Goal: Task Accomplishment & Management: Complete application form

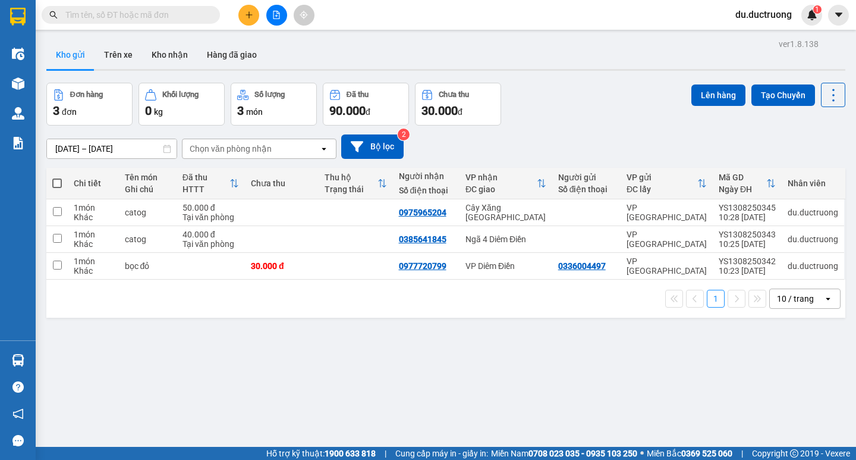
scroll to position [78, 0]
click at [245, 15] on icon "plus" at bounding box center [249, 15] width 8 height 8
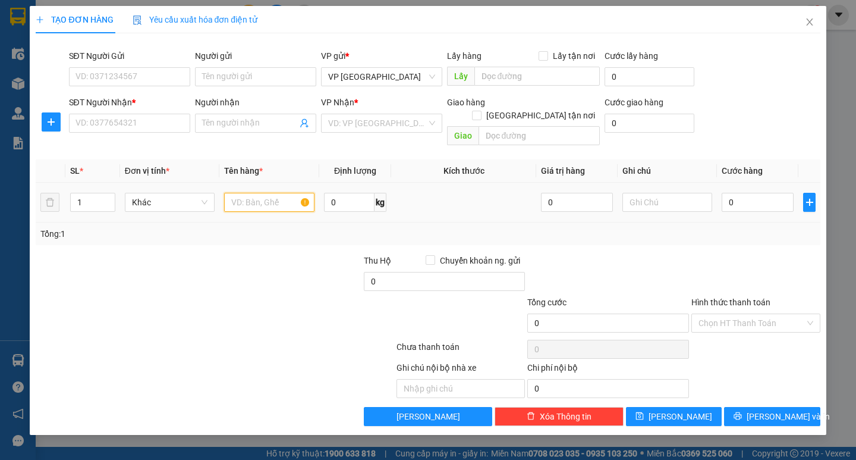
click at [290, 193] on input "text" at bounding box center [269, 202] width 90 height 19
type input "kiện nhựa"
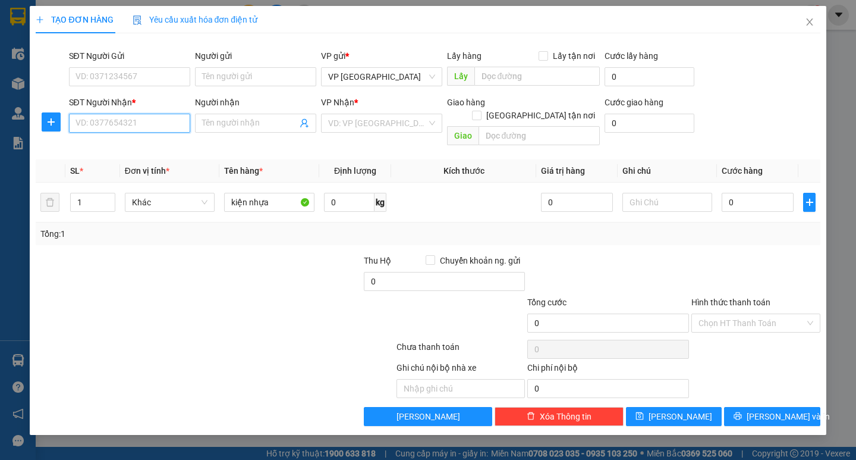
click at [181, 128] on input "SĐT Người Nhận *" at bounding box center [129, 123] width 121 height 19
click at [137, 143] on div "0932621968" at bounding box center [129, 146] width 107 height 13
type input "0932621968"
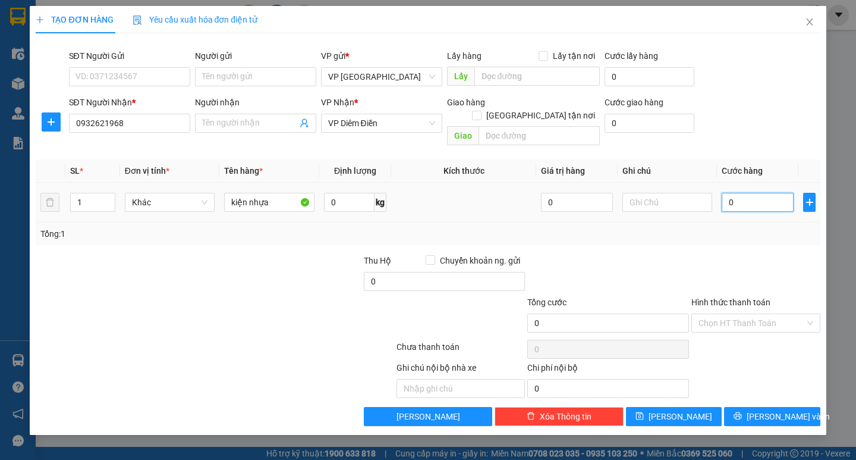
click at [747, 193] on input "0" at bounding box center [758, 202] width 72 height 19
click at [748, 193] on input "0" at bounding box center [758, 202] width 72 height 19
type input "007"
type input "7"
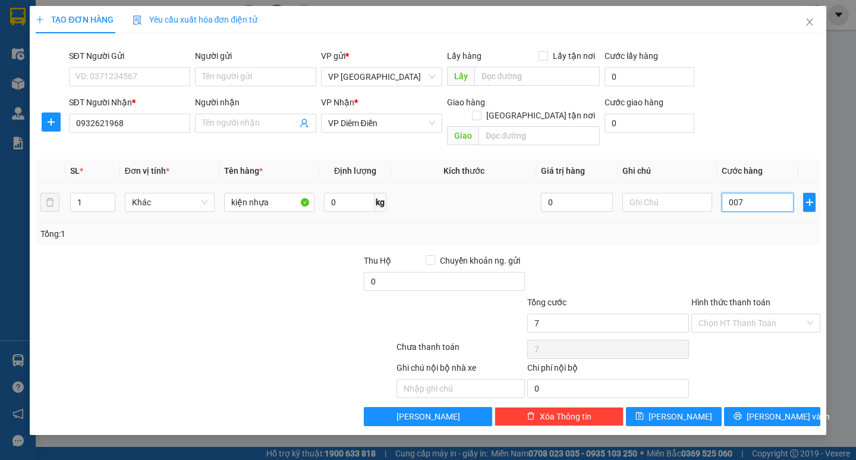
type input "0.070"
type input "70"
click at [705, 205] on td at bounding box center [667, 203] width 99 height 40
type input "70.000"
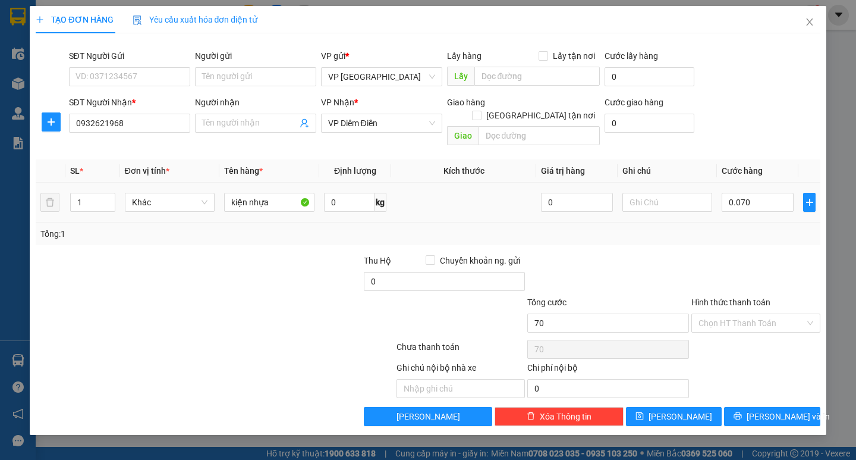
type input "70.000"
click at [784, 410] on span "[PERSON_NAME] và In" at bounding box center [788, 416] width 83 height 13
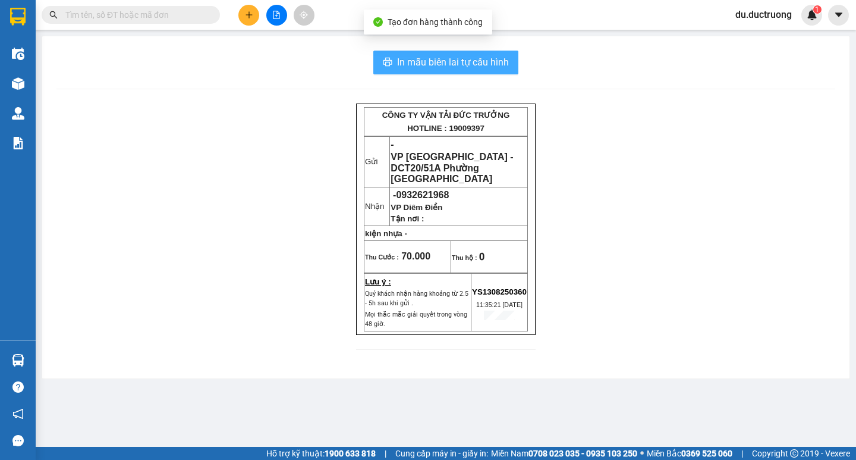
click at [472, 59] on span "In mẫu biên lai tự cấu hình" at bounding box center [453, 62] width 112 height 15
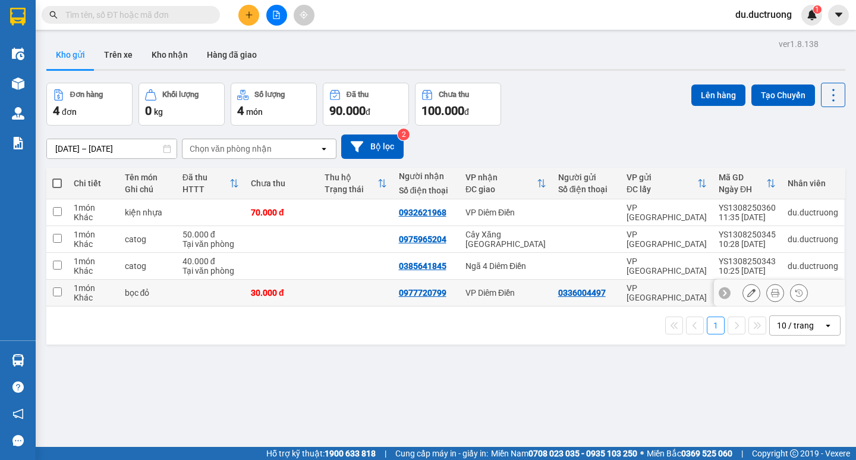
click at [59, 291] on input "checkbox" at bounding box center [57, 291] width 9 height 9
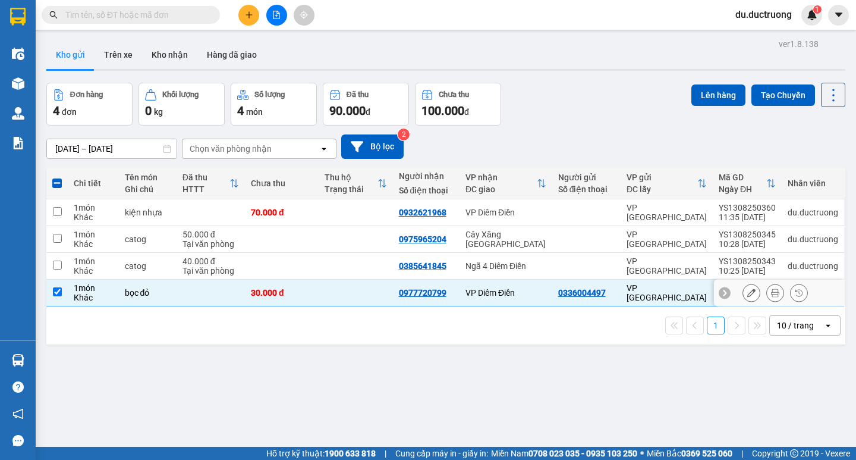
click at [58, 290] on input "checkbox" at bounding box center [57, 291] width 9 height 9
checkbox input "false"
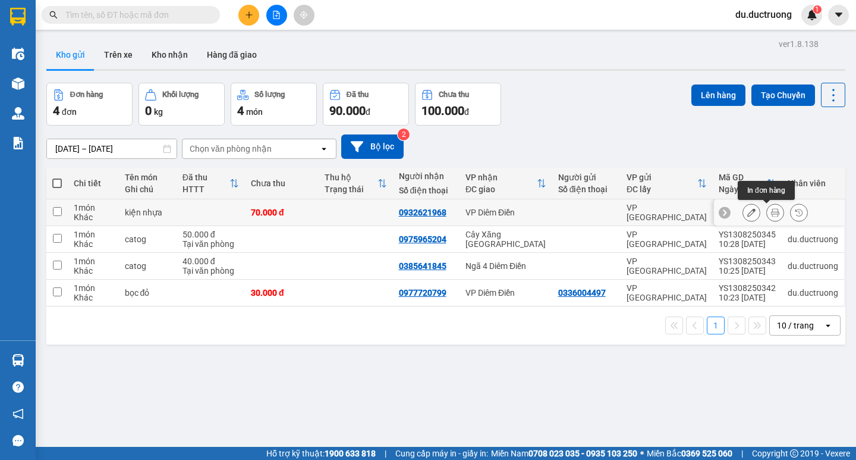
click at [771, 208] on icon at bounding box center [775, 212] width 8 height 8
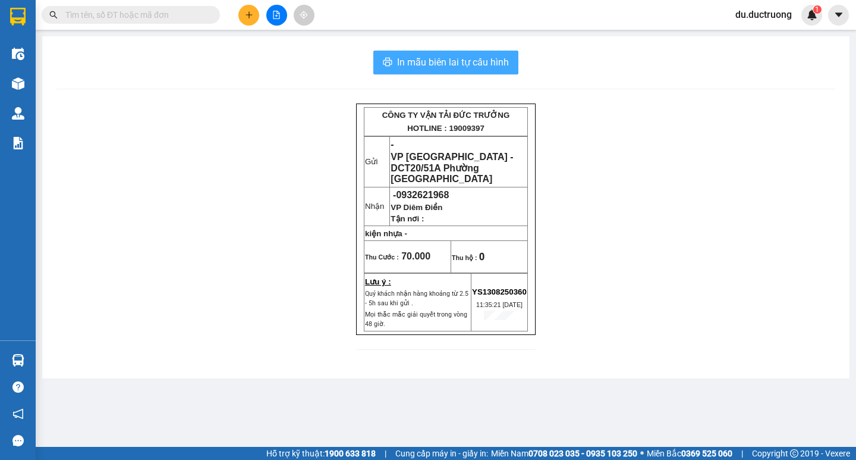
click at [488, 60] on span "In mẫu biên lai tự cấu hình" at bounding box center [453, 62] width 112 height 15
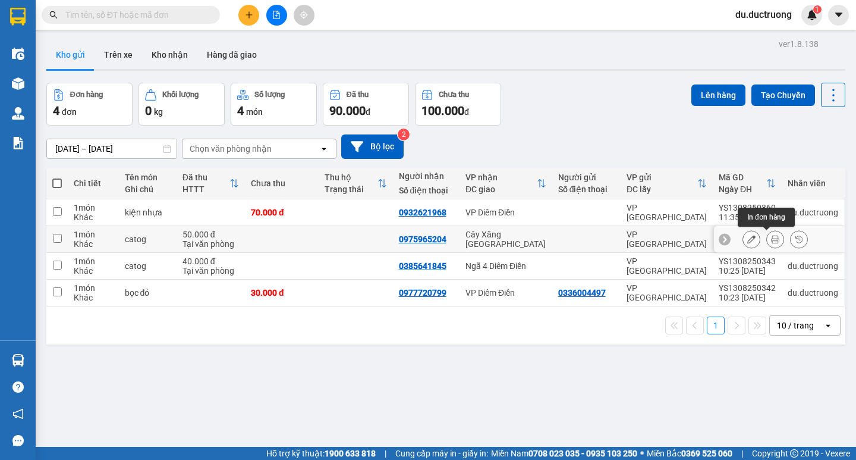
click at [772, 238] on button at bounding box center [775, 239] width 17 height 21
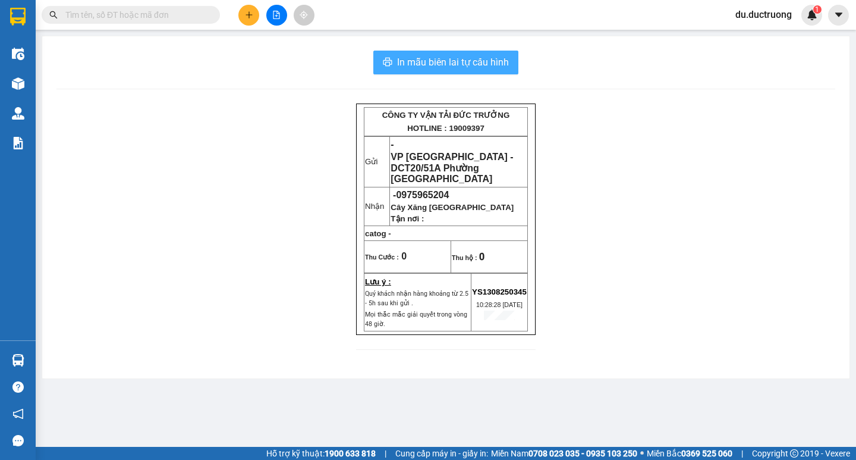
click at [483, 65] on span "In mẫu biên lai tự cấu hình" at bounding box center [453, 62] width 112 height 15
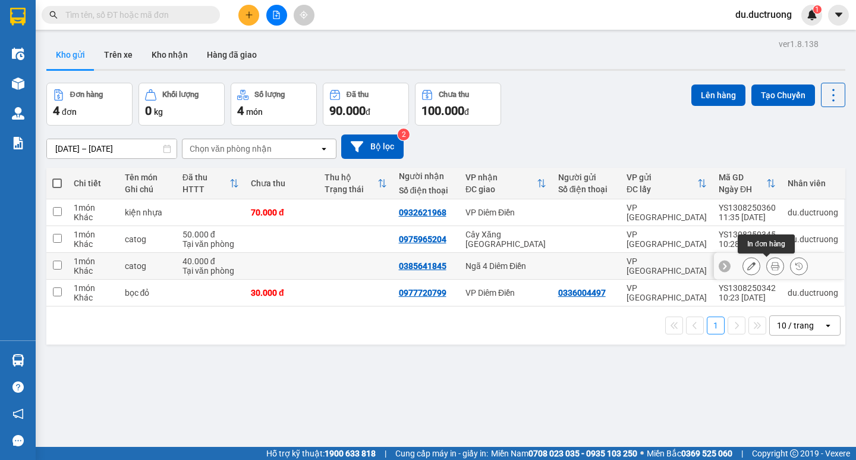
click at [771, 264] on icon at bounding box center [775, 266] width 8 height 8
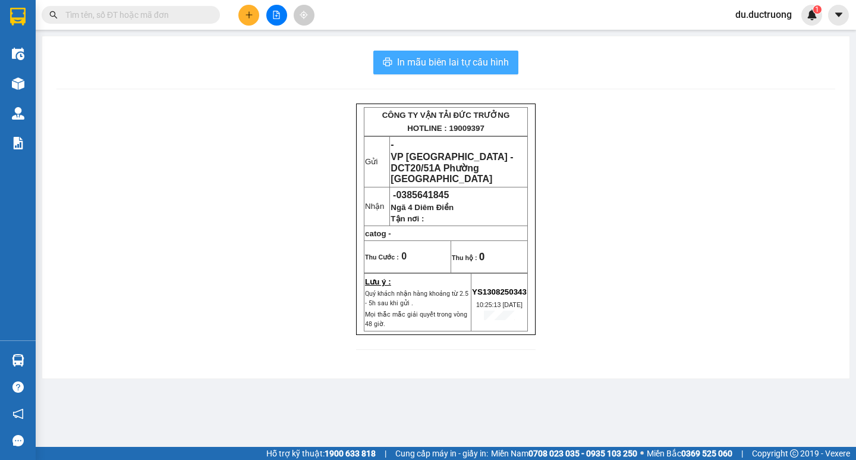
click at [463, 59] on span "In mẫu biên lai tự cấu hình" at bounding box center [453, 62] width 112 height 15
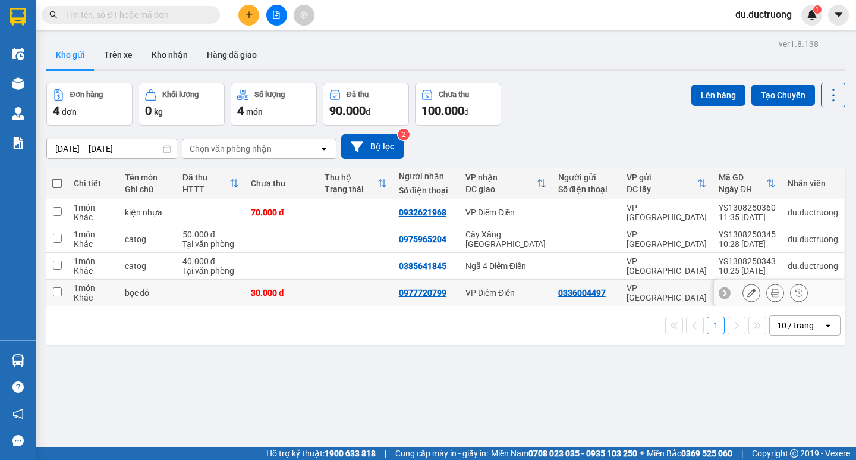
click at [79, 299] on div "Khác" at bounding box center [93, 298] width 39 height 10
checkbox input "true"
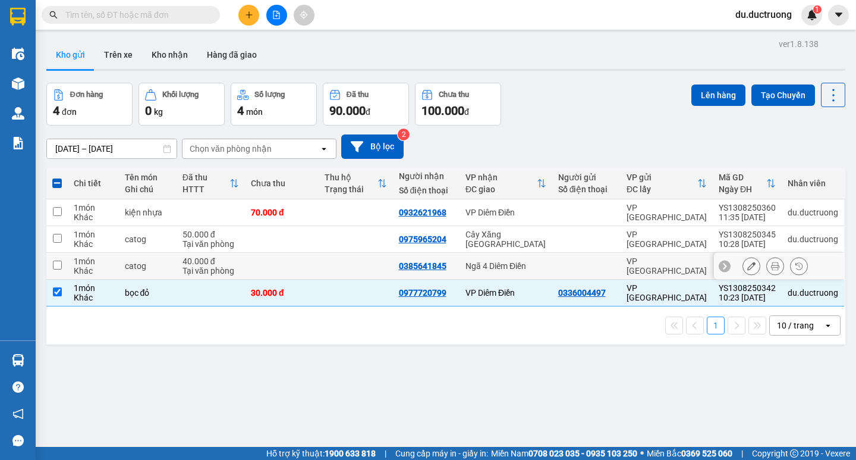
click at [70, 263] on td "1 món Khác" at bounding box center [93, 266] width 51 height 27
checkbox input "true"
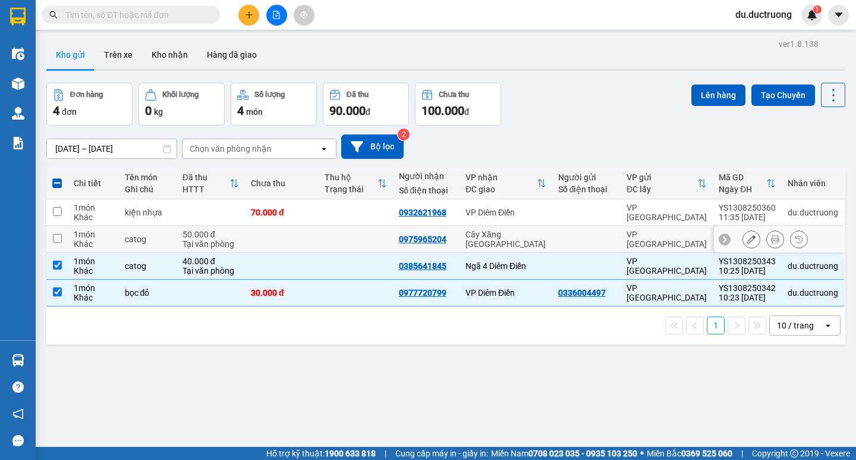
click at [70, 240] on td "1 món Khác" at bounding box center [93, 239] width 51 height 27
checkbox input "true"
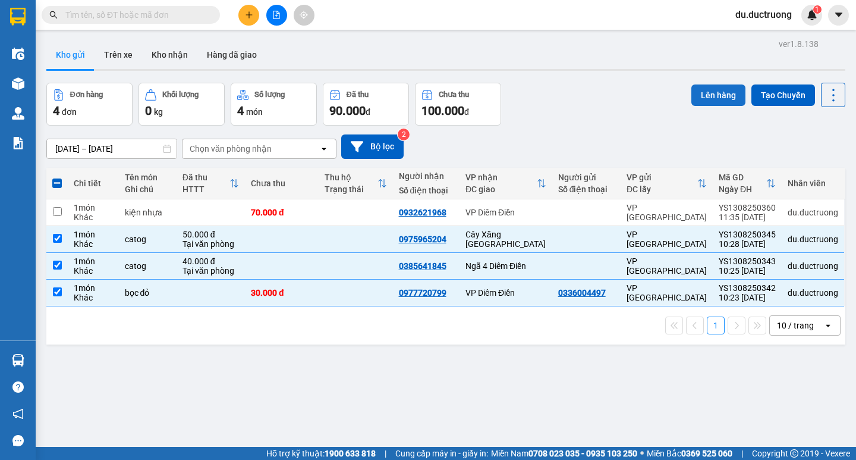
click at [707, 90] on button "Lên hàng" at bounding box center [718, 94] width 54 height 21
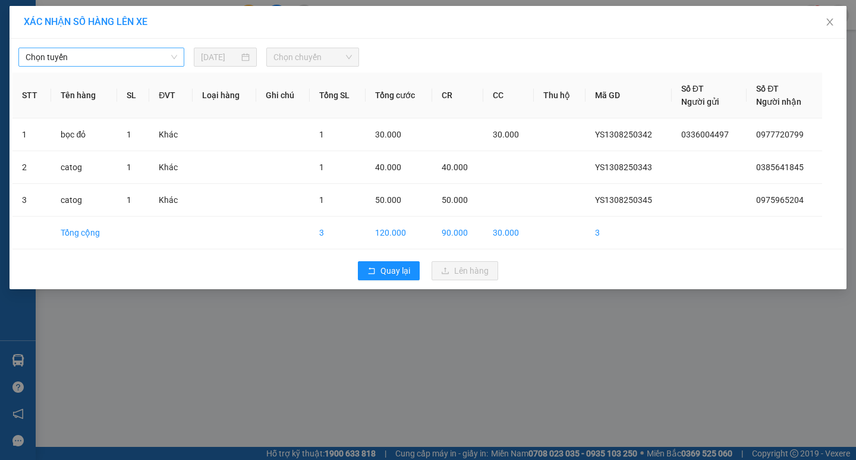
click at [161, 61] on span "Chọn tuyến" at bounding box center [102, 57] width 152 height 18
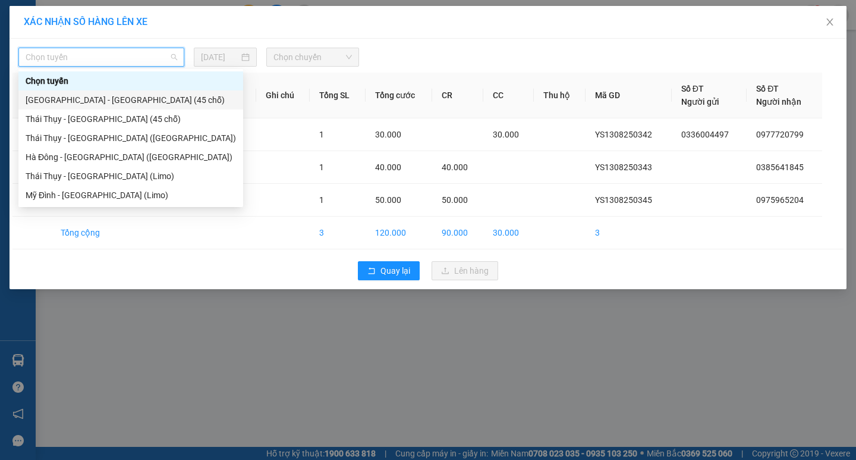
click at [102, 100] on div "[GEOGRAPHIC_DATA] - [GEOGRAPHIC_DATA] (45 chỗ)" at bounding box center [131, 99] width 210 height 13
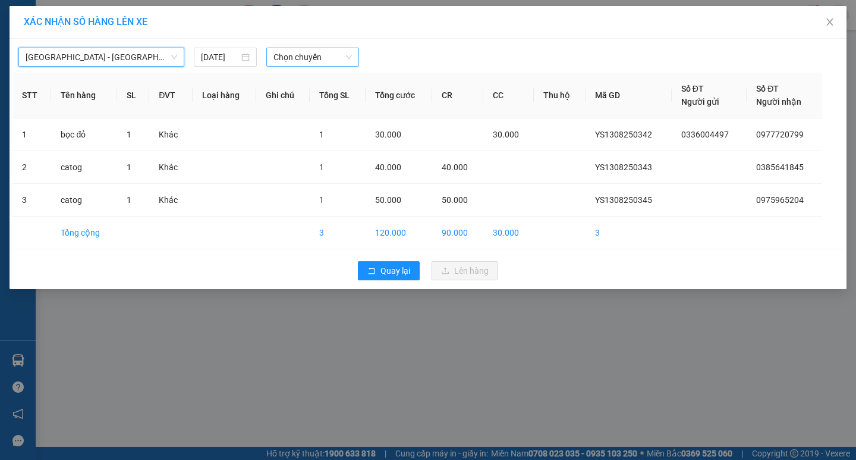
click at [315, 56] on span "Chọn chuyến" at bounding box center [312, 57] width 78 height 18
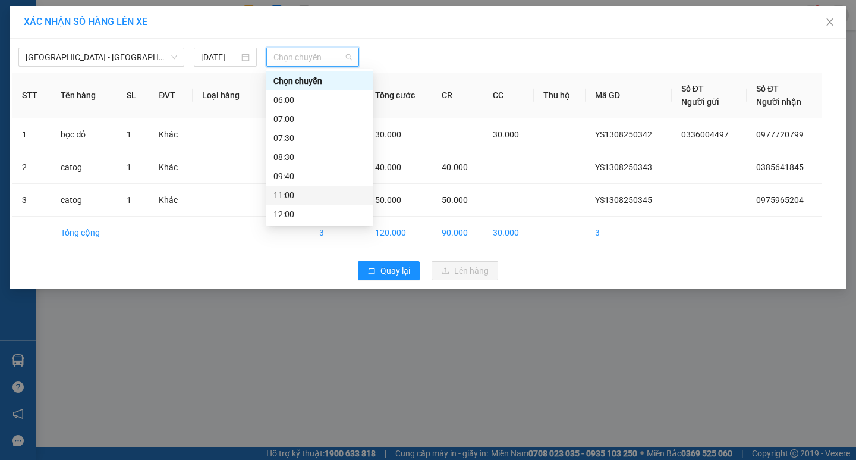
click at [313, 191] on div "11:00" at bounding box center [319, 194] width 93 height 13
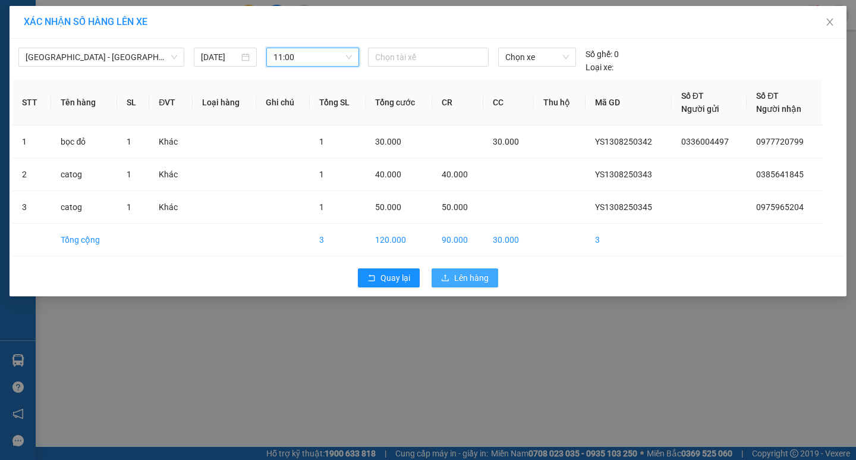
click at [483, 278] on span "Lên hàng" at bounding box center [471, 277] width 34 height 13
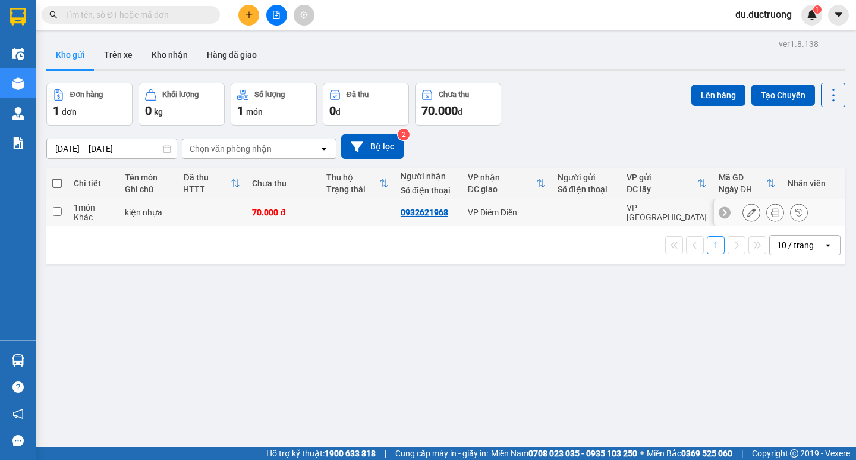
click at [86, 215] on div "Khác" at bounding box center [93, 217] width 39 height 10
checkbox input "true"
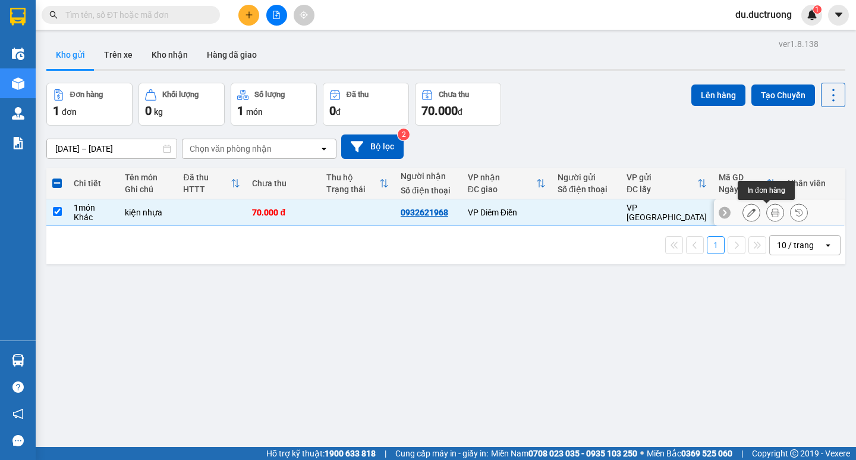
click at [771, 211] on icon at bounding box center [775, 212] width 8 height 8
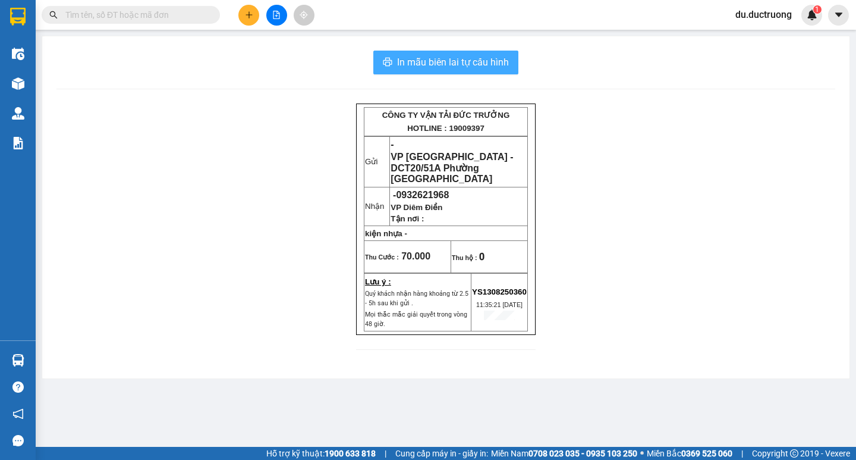
click at [469, 58] on span "In mẫu biên lai tự cấu hình" at bounding box center [453, 62] width 112 height 15
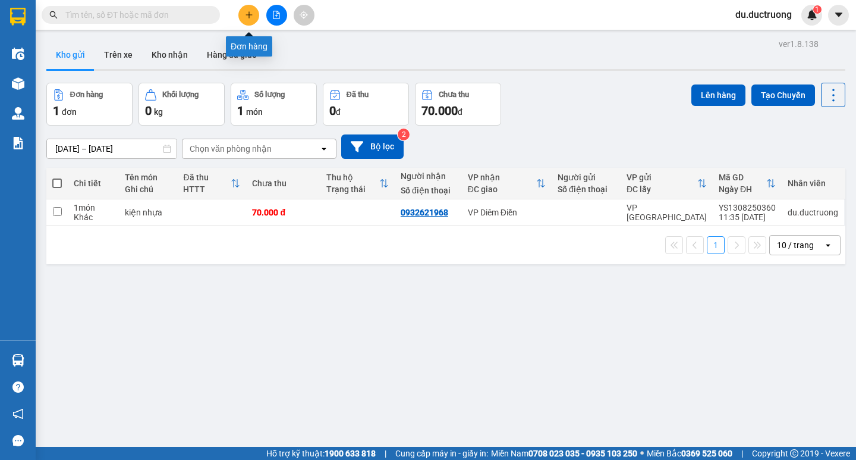
click at [244, 10] on button at bounding box center [248, 15] width 21 height 21
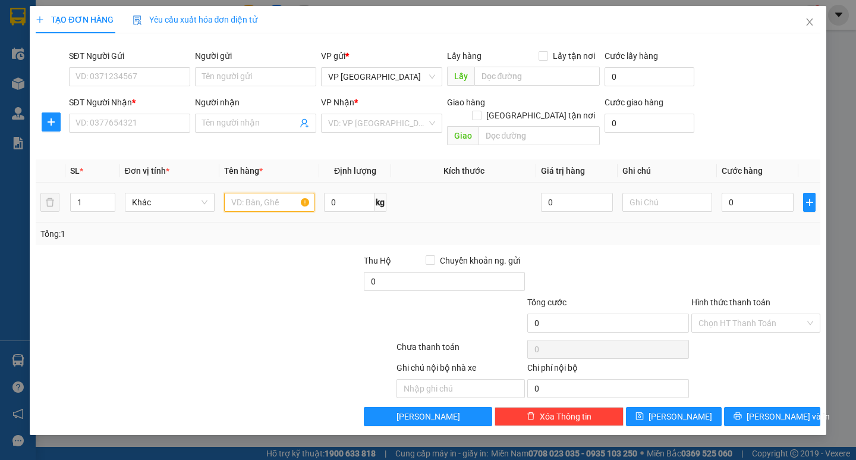
click at [262, 193] on input "text" at bounding box center [269, 202] width 90 height 19
type input "v"
type input "j"
type input "hộp"
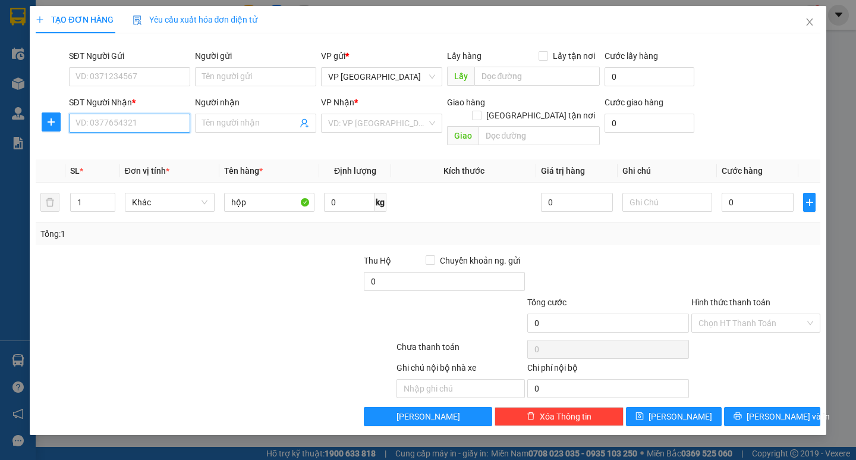
click at [151, 124] on input "SĐT Người Nhận *" at bounding box center [129, 123] width 121 height 19
type input "0982376251"
click at [414, 118] on input "search" at bounding box center [377, 123] width 99 height 18
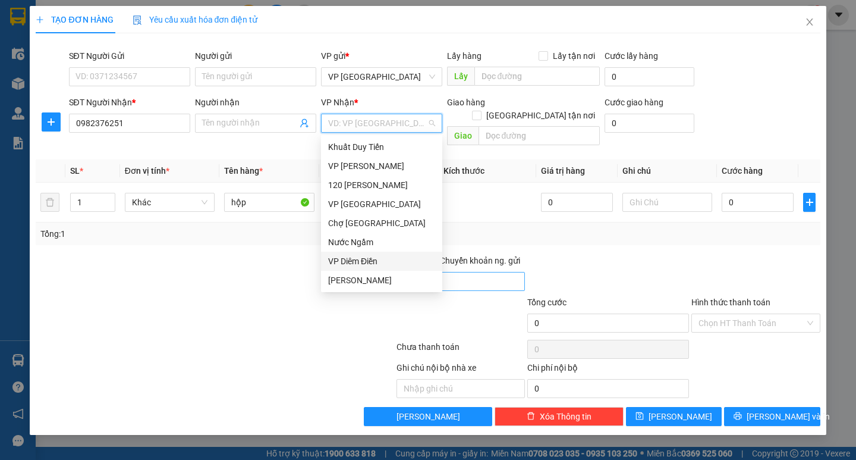
click at [366, 261] on div "VP Diêm Điền" at bounding box center [381, 260] width 107 height 13
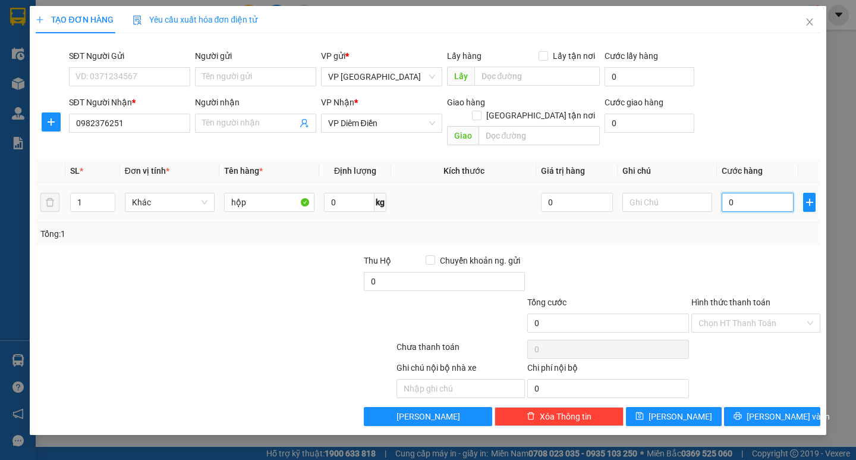
click at [774, 196] on input "0" at bounding box center [758, 202] width 72 height 19
click at [772, 196] on input "0" at bounding box center [758, 202] width 72 height 19
click at [788, 193] on input "0" at bounding box center [758, 202] width 72 height 19
type input "004"
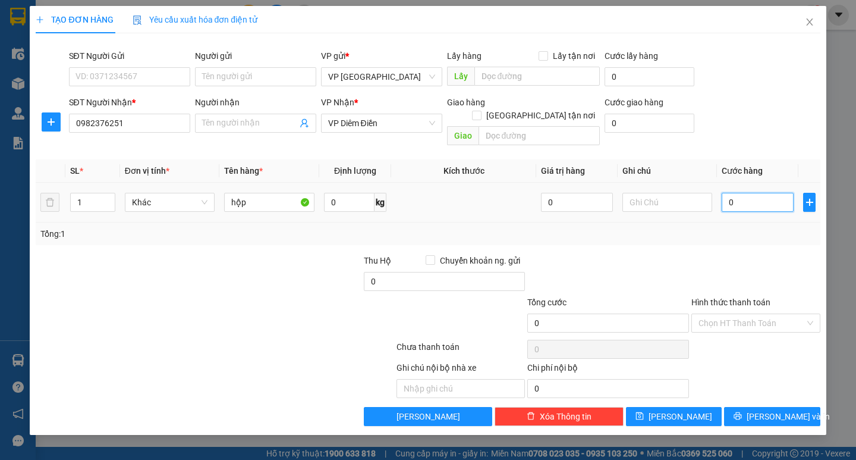
type input "4"
type input "0.040"
type input "40"
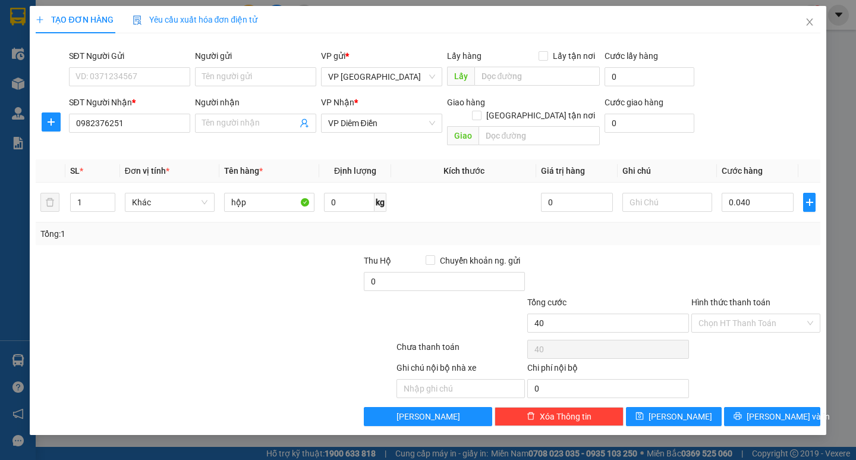
click at [725, 227] on div "Tổng: 1" at bounding box center [427, 233] width 775 height 13
type input "40.000"
drag, startPoint x: 749, startPoint y: 393, endPoint x: 757, endPoint y: 404, distance: 13.9
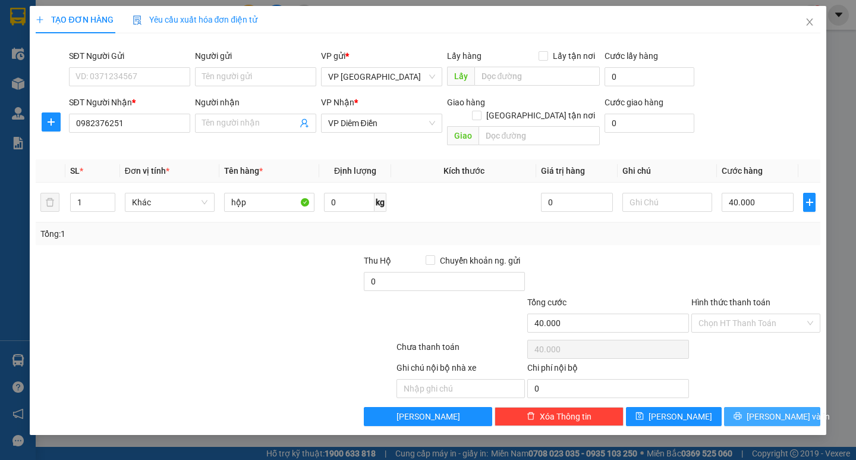
click at [750, 395] on div "Transit Pickup Surcharge Ids Transit Deliver Surcharge Ids Transit Deliver Surc…" at bounding box center [428, 234] width 784 height 383
click at [761, 407] on button "[PERSON_NAME] và In" at bounding box center [772, 416] width 96 height 19
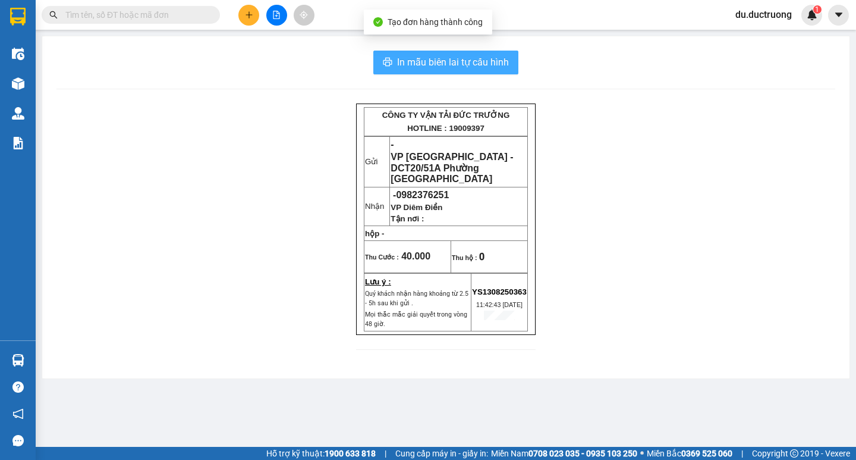
click at [435, 59] on span "In mẫu biên lai tự cấu hình" at bounding box center [453, 62] width 112 height 15
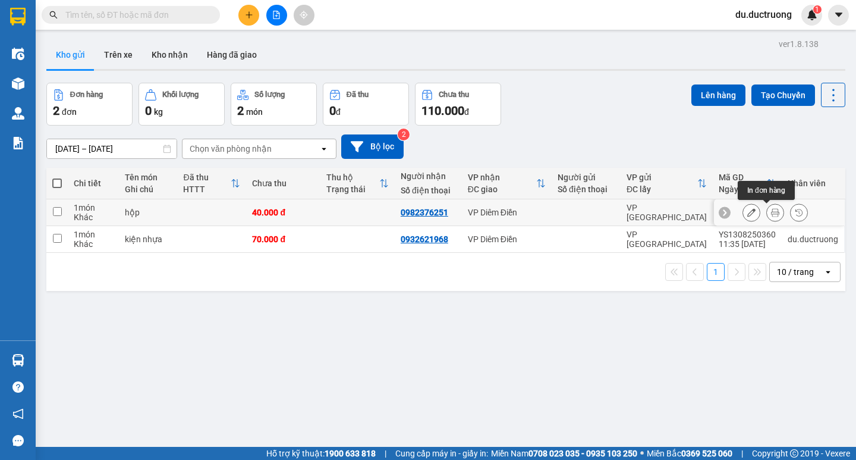
click at [771, 211] on icon at bounding box center [775, 212] width 8 height 8
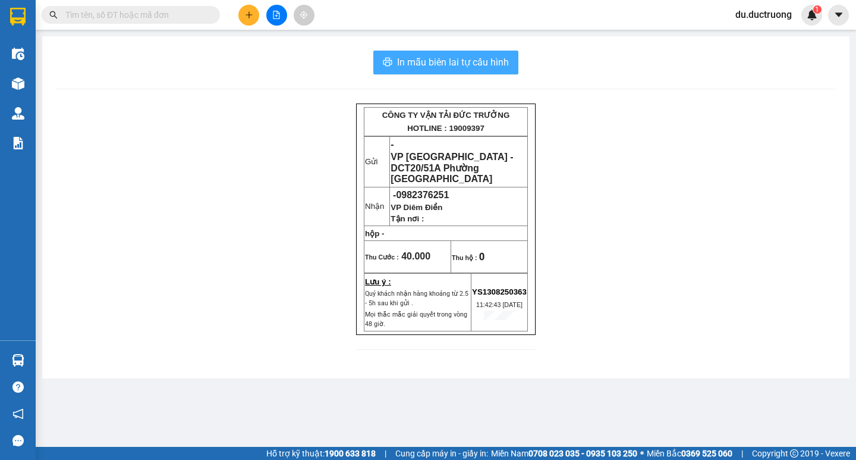
click at [461, 61] on span "In mẫu biên lai tự cấu hình" at bounding box center [453, 62] width 112 height 15
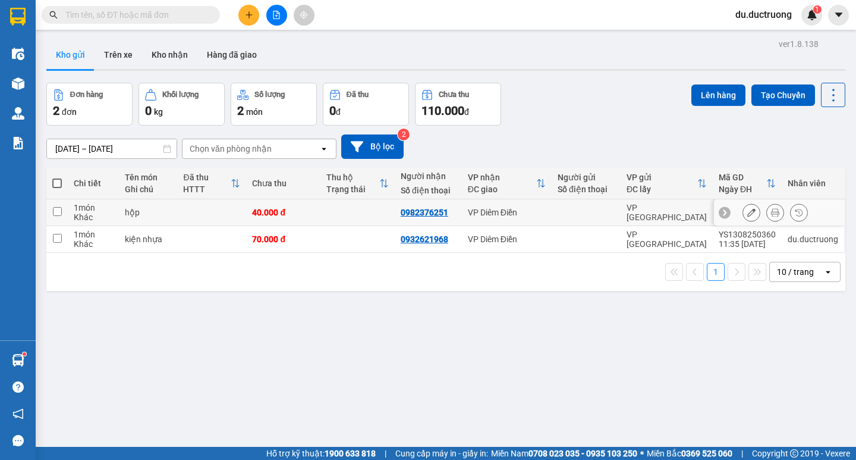
click at [165, 215] on div "hộp" at bounding box center [148, 212] width 46 height 10
checkbox input "true"
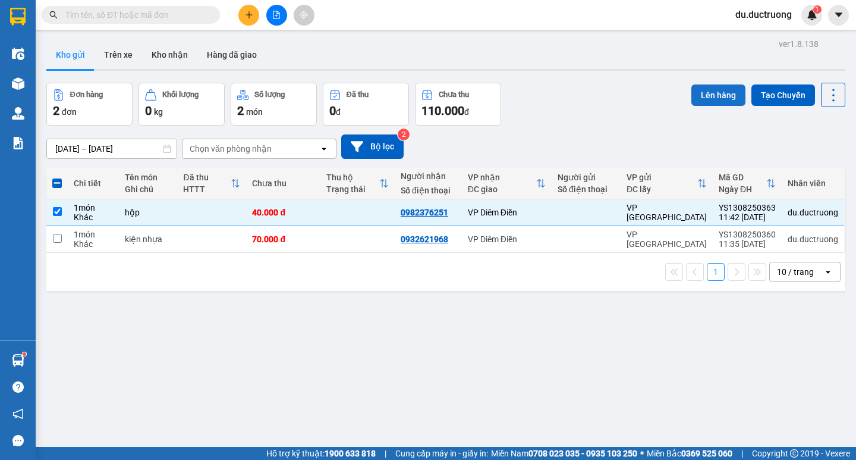
click at [715, 90] on button "Lên hàng" at bounding box center [718, 94] width 54 height 21
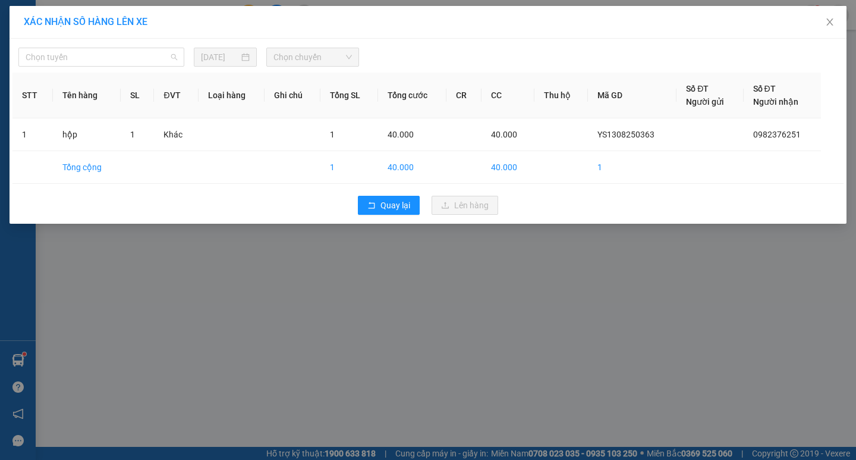
drag, startPoint x: 153, startPoint y: 61, endPoint x: 152, endPoint y: 71, distance: 9.7
click at [153, 61] on span "Chọn tuyến" at bounding box center [102, 57] width 152 height 18
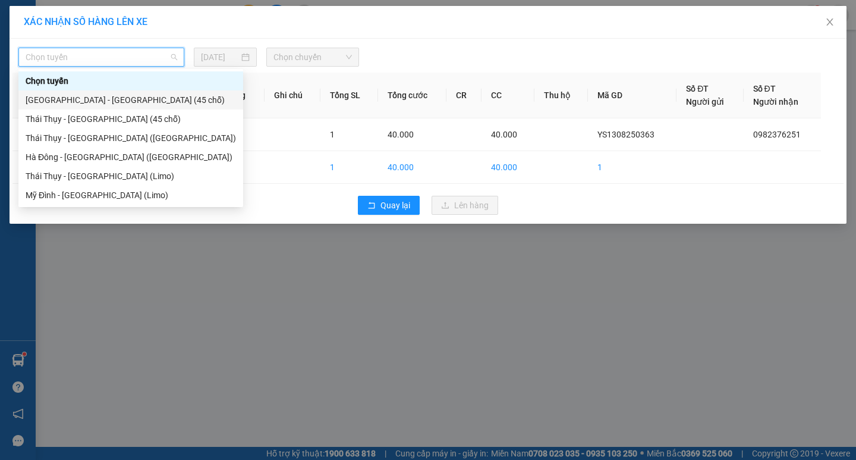
click at [111, 102] on div "[GEOGRAPHIC_DATA] - [GEOGRAPHIC_DATA] (45 chỗ)" at bounding box center [131, 99] width 210 height 13
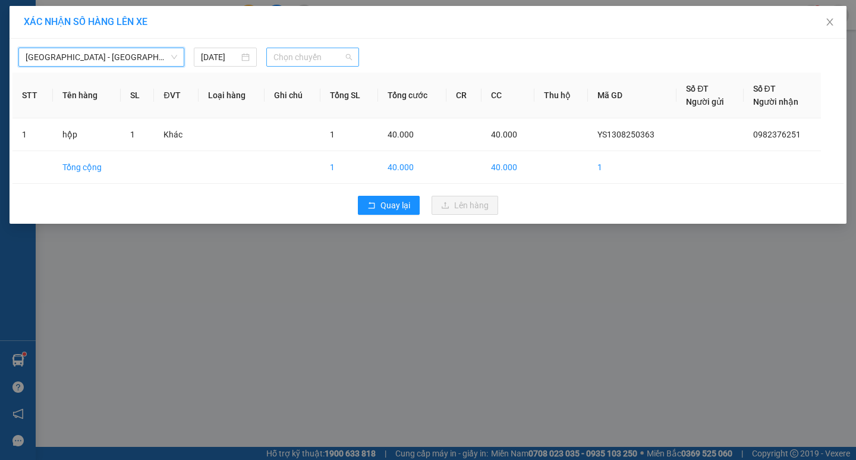
click at [289, 54] on span "Chọn chuyến" at bounding box center [312, 57] width 78 height 18
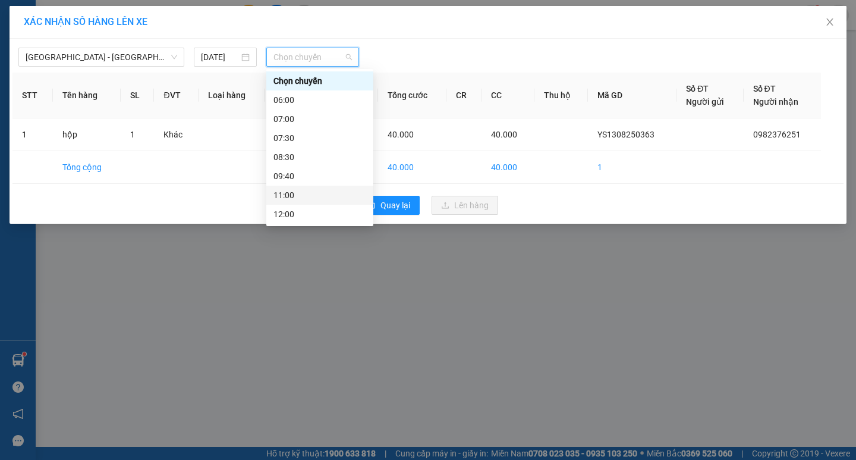
click at [315, 196] on div "11:00" at bounding box center [319, 194] width 93 height 13
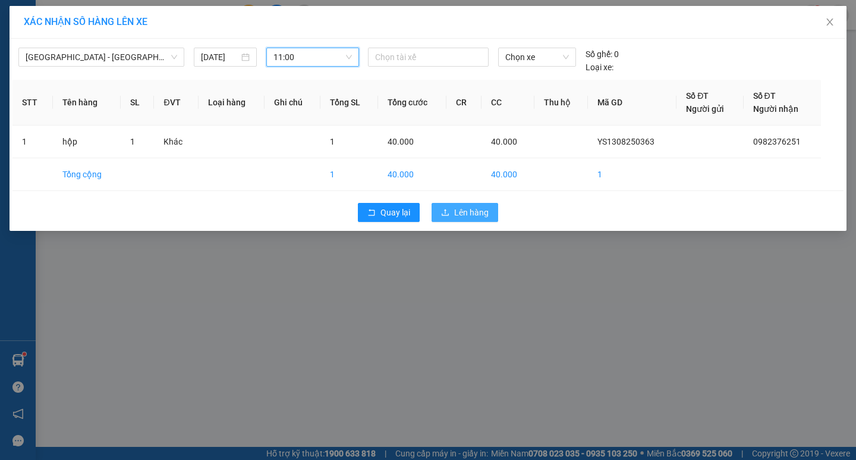
click at [457, 207] on span "Lên hàng" at bounding box center [471, 212] width 34 height 13
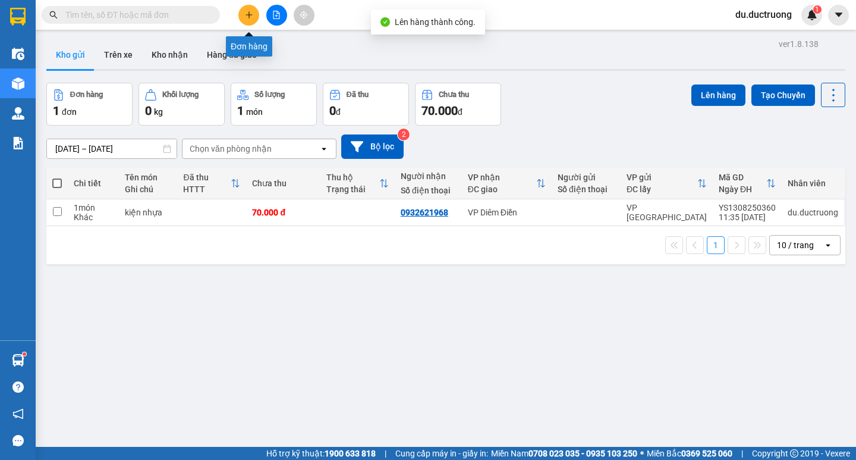
click at [259, 39] on body "Kết quả tìm kiếm ( 0 ) Bộ lọc No Data du.ductruong 1 Điều hành xe Kho hàng mới …" at bounding box center [428, 230] width 856 height 460
click at [253, 16] on button at bounding box center [248, 15] width 21 height 21
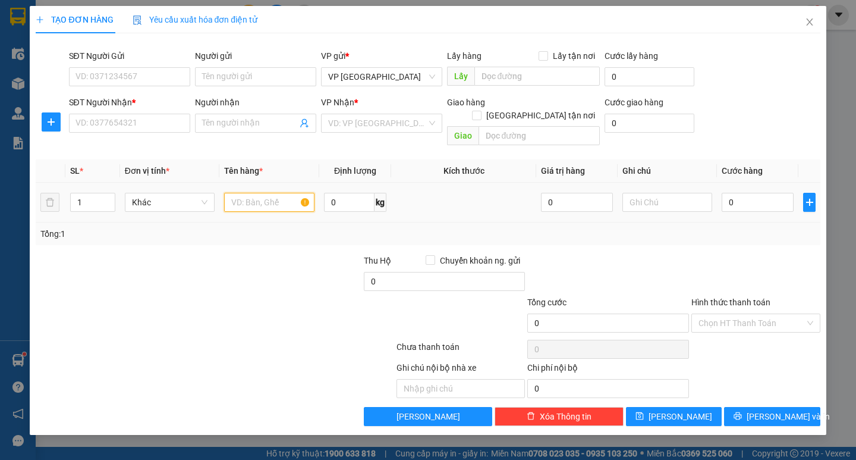
click at [260, 193] on input "text" at bounding box center [269, 202] width 90 height 19
type input "xốp"
click at [96, 117] on input "SĐT Người Nhận *" at bounding box center [129, 123] width 121 height 19
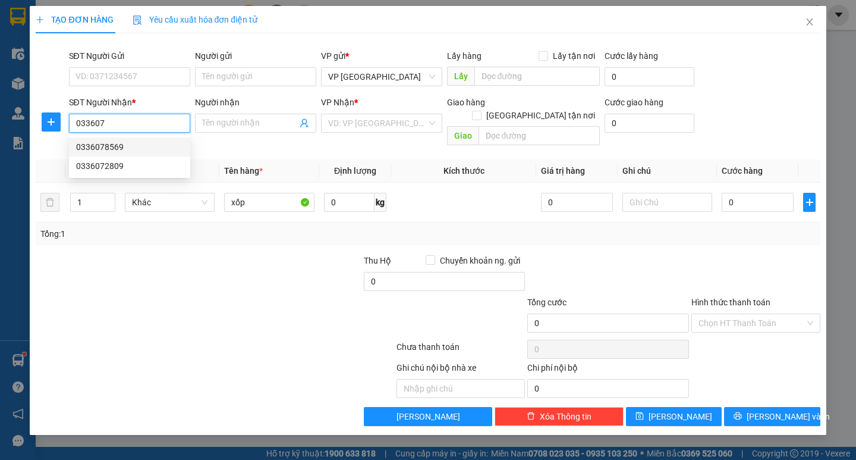
click at [108, 143] on div "0336078569" at bounding box center [129, 146] width 107 height 13
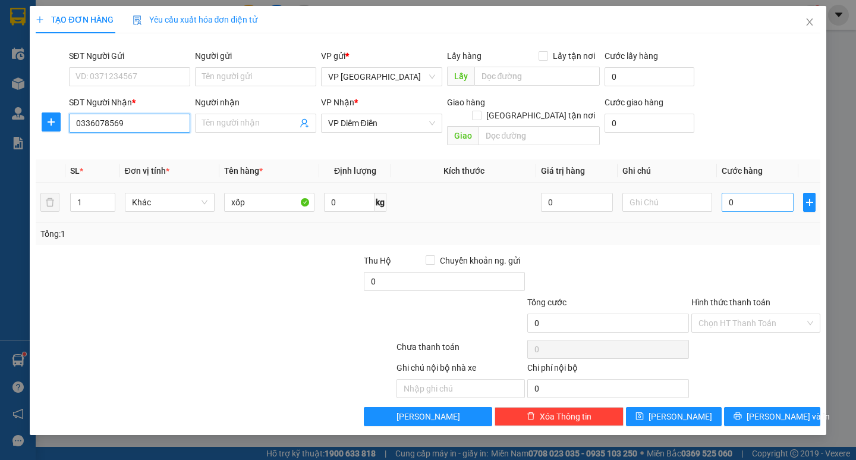
type input "0336078569"
click at [749, 193] on input "0" at bounding box center [758, 202] width 72 height 19
type input "005"
type input "5"
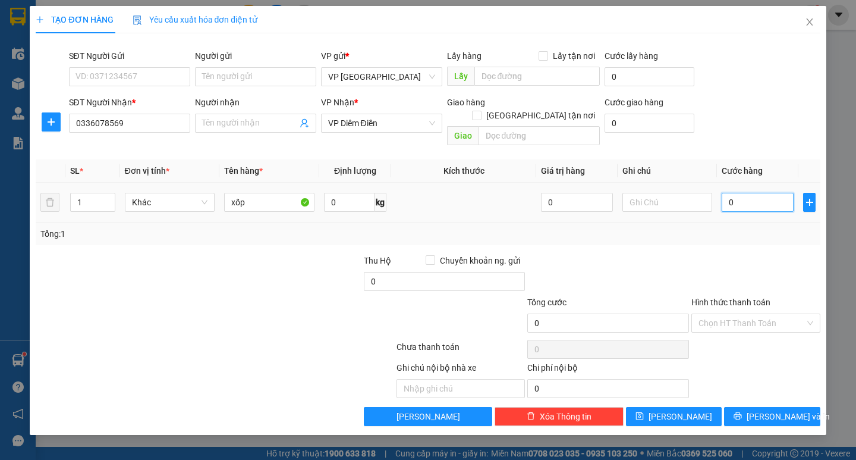
type input "5"
type input "0.050"
type input "50"
type input "50.000"
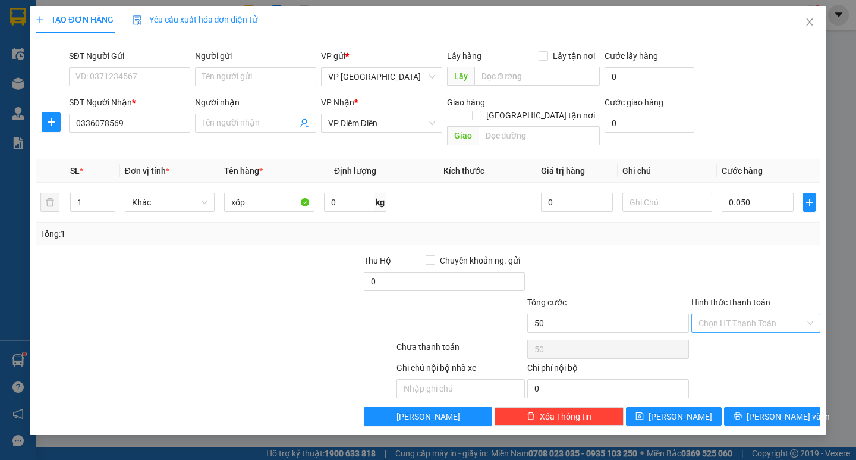
type input "50.000"
click at [768, 314] on input "Hình thức thanh toán" at bounding box center [752, 323] width 106 height 18
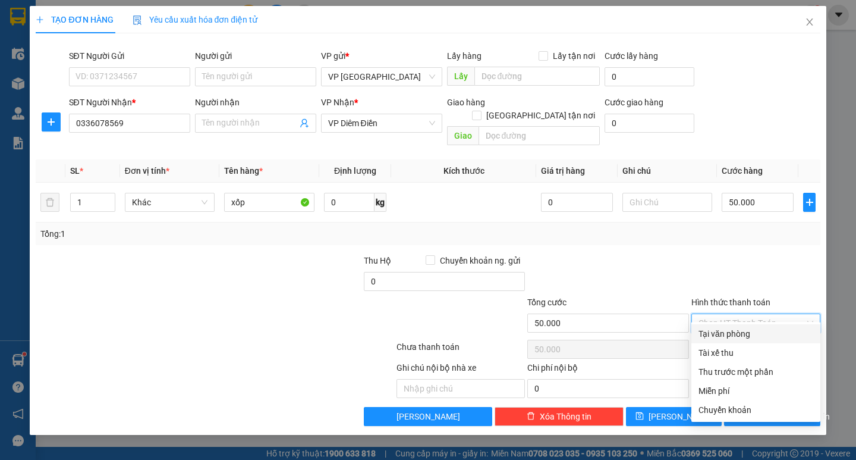
click at [732, 331] on div "Tại văn phòng" at bounding box center [756, 333] width 115 height 13
type input "0"
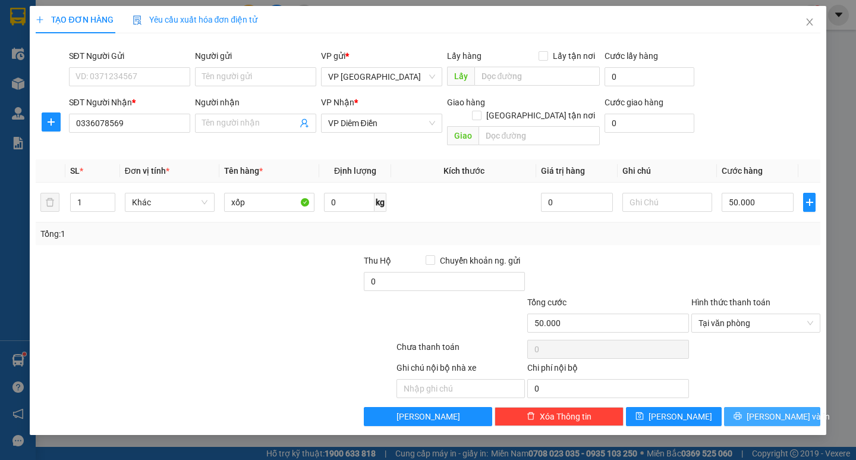
click at [742, 411] on icon "printer" at bounding box center [738, 415] width 8 height 8
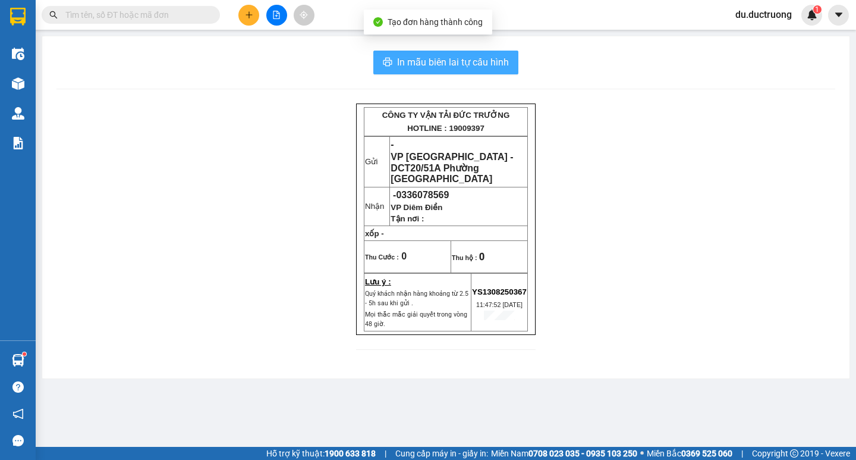
click at [425, 61] on span "In mẫu biên lai tự cấu hình" at bounding box center [453, 62] width 112 height 15
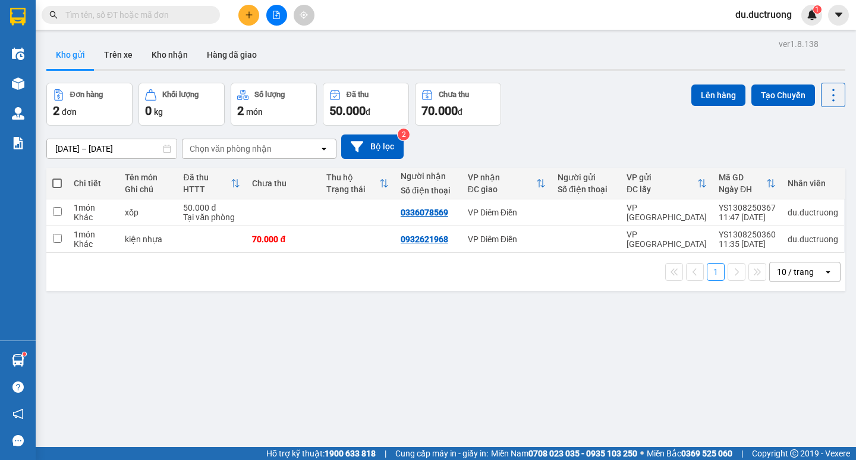
click at [246, 10] on button at bounding box center [248, 15] width 21 height 21
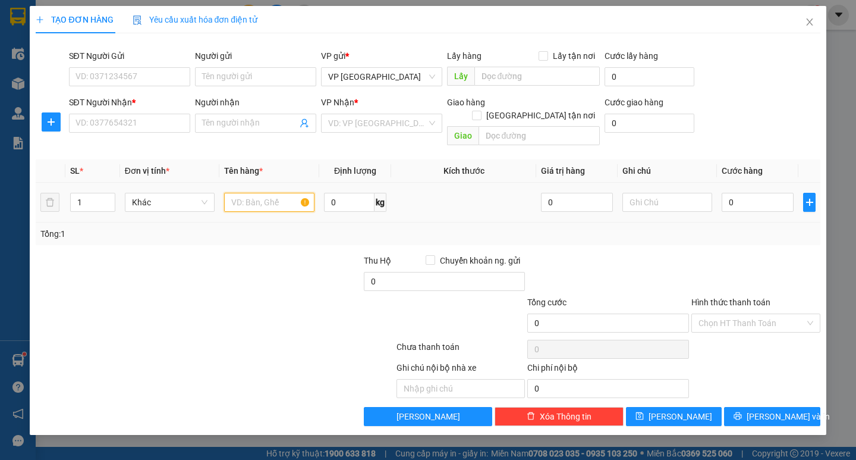
click at [256, 193] on input "text" at bounding box center [269, 202] width 90 height 19
type input "b"
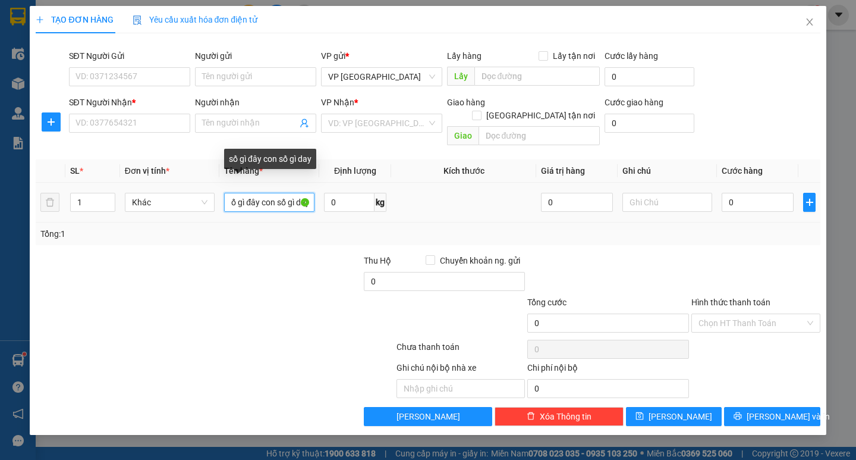
scroll to position [0, 8]
type input "số gì đây con số gì đây"
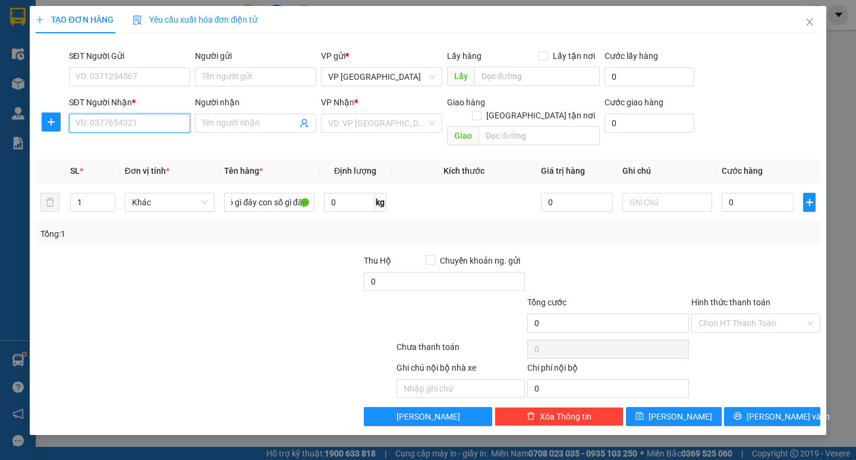
click at [118, 125] on input "SĐT Người Nhận *" at bounding box center [129, 123] width 121 height 19
type input "0354622622"
click at [376, 118] on input "search" at bounding box center [377, 123] width 99 height 18
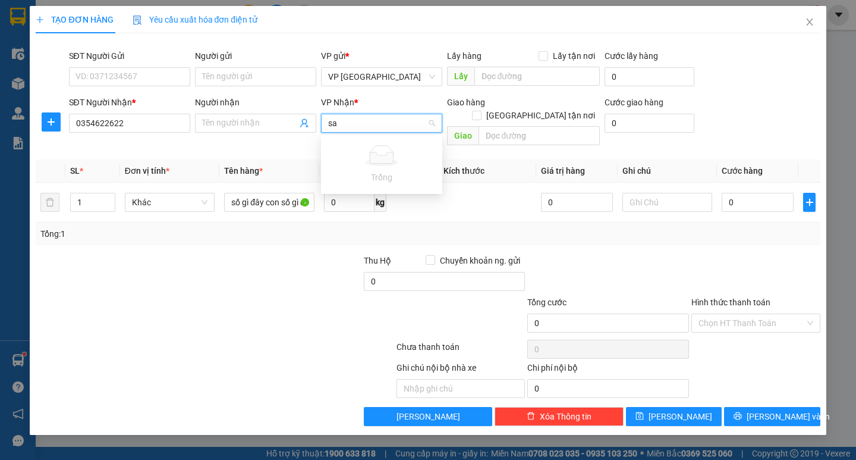
type input "s"
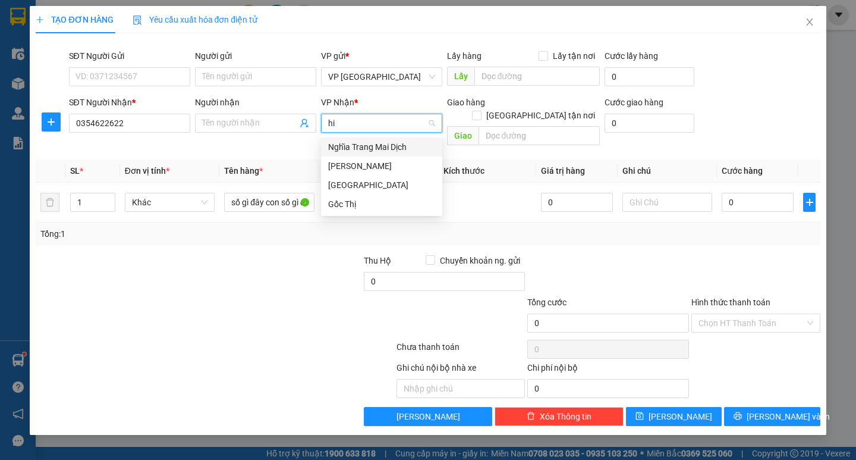
type input "h"
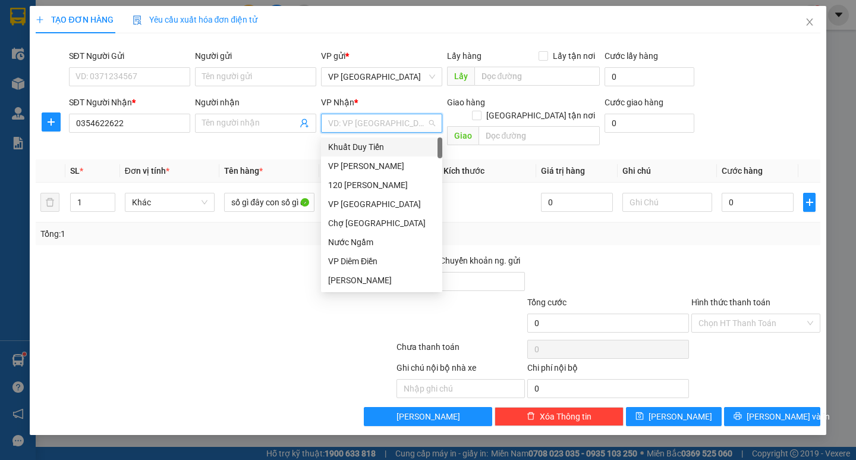
type input "h"
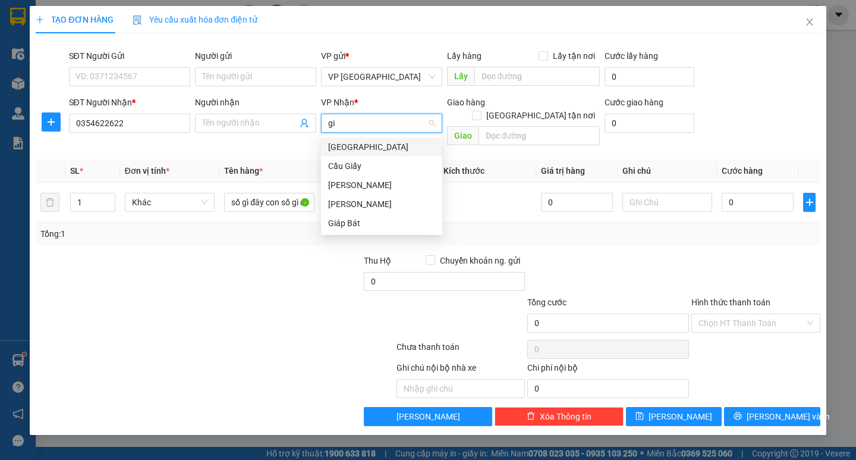
type input "gia"
click at [345, 187] on div "[PERSON_NAME]" at bounding box center [381, 184] width 107 height 13
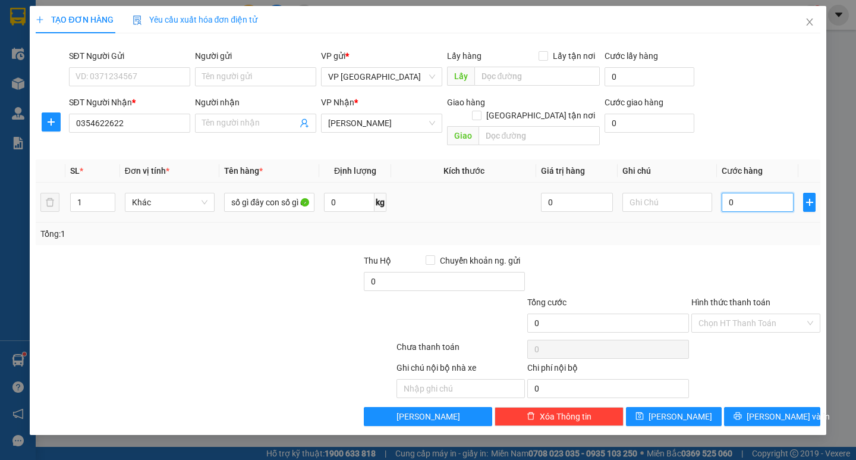
click at [746, 193] on input "0" at bounding box center [758, 202] width 72 height 19
click at [747, 193] on input "0" at bounding box center [758, 202] width 72 height 19
type input "003"
type input "3"
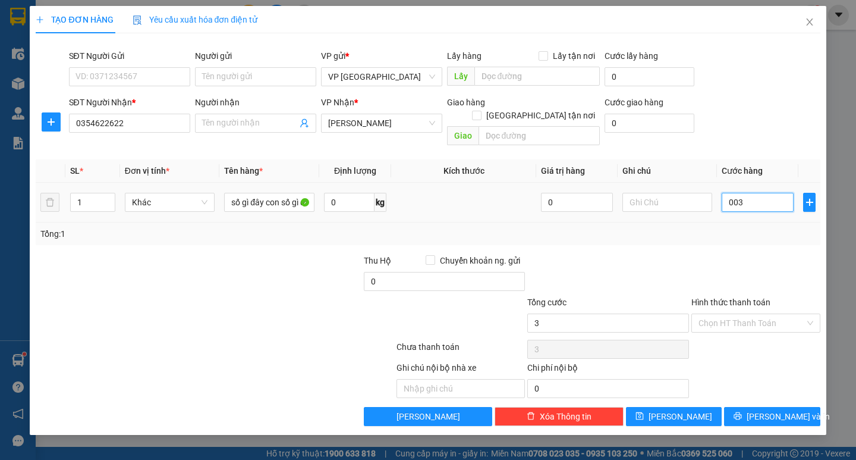
type input "0.030"
type input "30"
click at [749, 222] on div "Tổng: 1" at bounding box center [428, 233] width 784 height 23
type input "30.000"
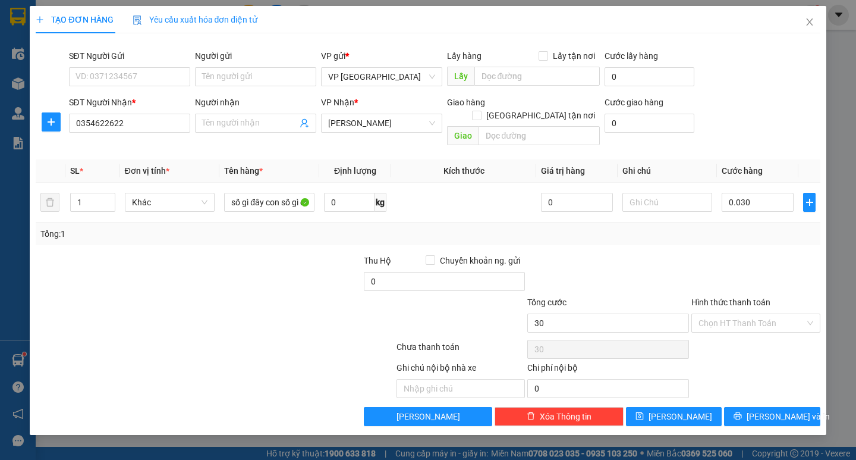
type input "30.000"
click at [761, 407] on button "[PERSON_NAME] và In" at bounding box center [772, 416] width 96 height 19
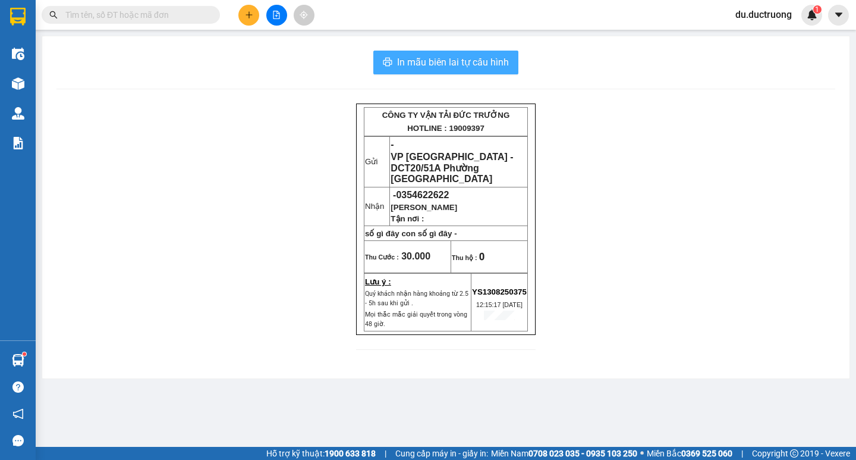
click at [470, 61] on span "In mẫu biên lai tự cấu hình" at bounding box center [453, 62] width 112 height 15
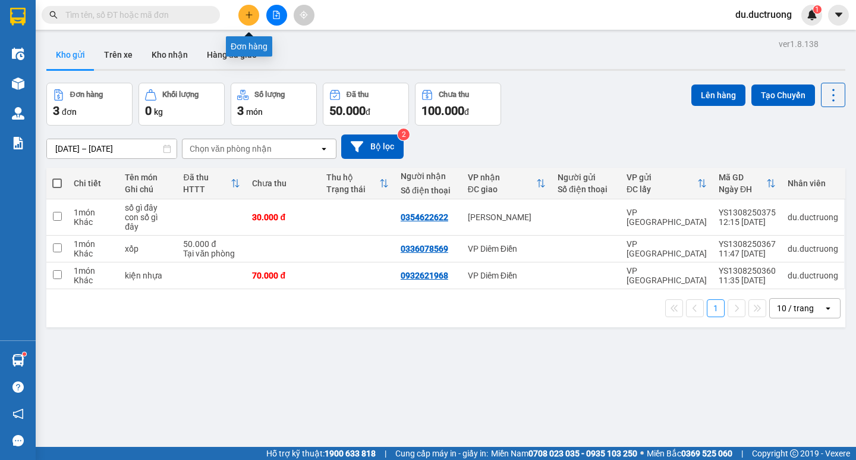
click at [239, 16] on button at bounding box center [248, 15] width 21 height 21
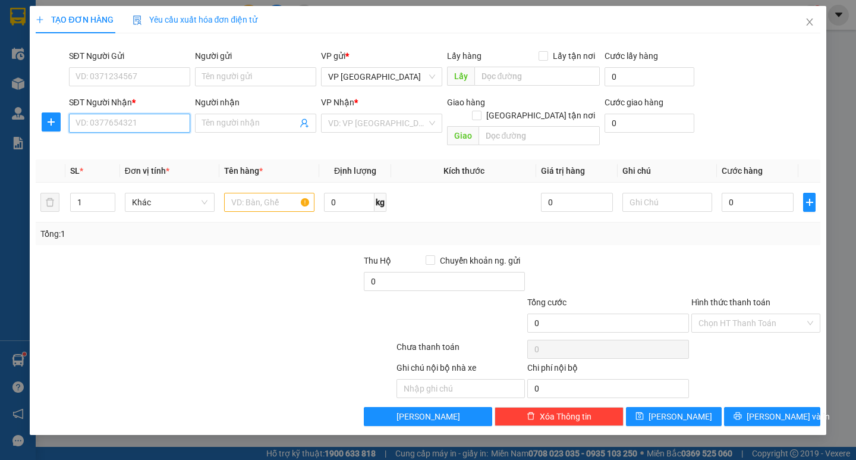
click at [139, 120] on input "SĐT Người Nhận *" at bounding box center [129, 123] width 121 height 19
click at [109, 151] on div "0386109942" at bounding box center [129, 146] width 107 height 13
type input "0386109942"
click at [266, 193] on input "text" at bounding box center [269, 202] width 90 height 19
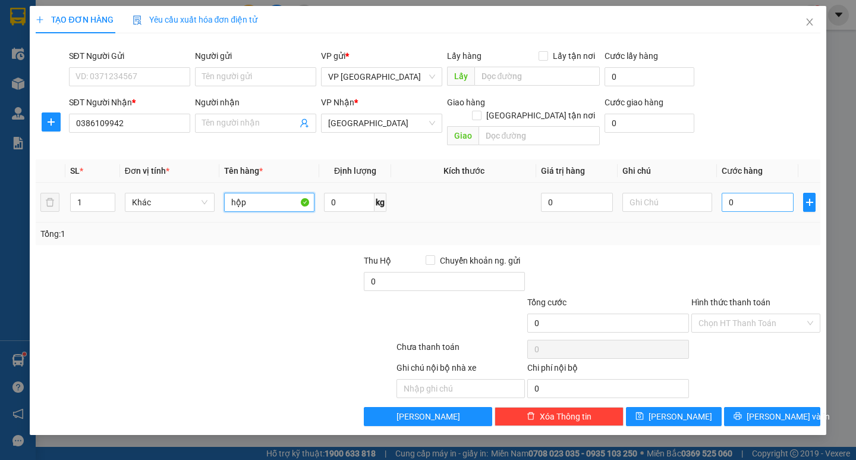
type input "hộp"
click at [747, 193] on input "0" at bounding box center [758, 202] width 72 height 19
type input "003"
type input "3"
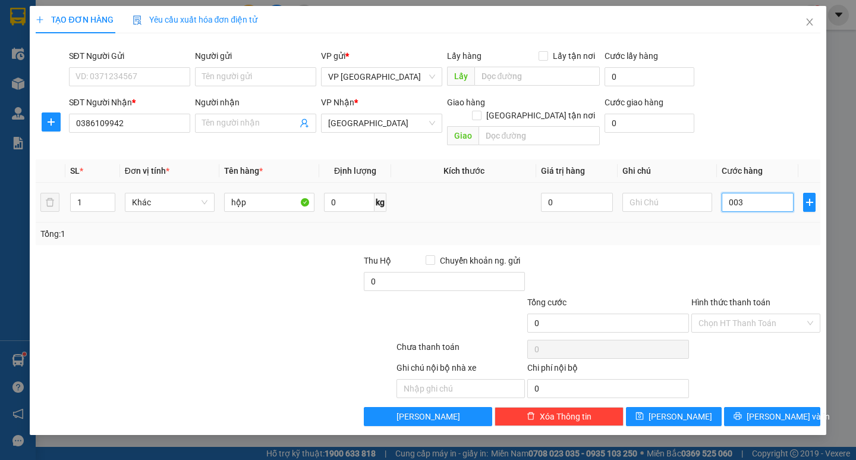
type input "3"
type input "0.030"
type input "30"
type input "30.000"
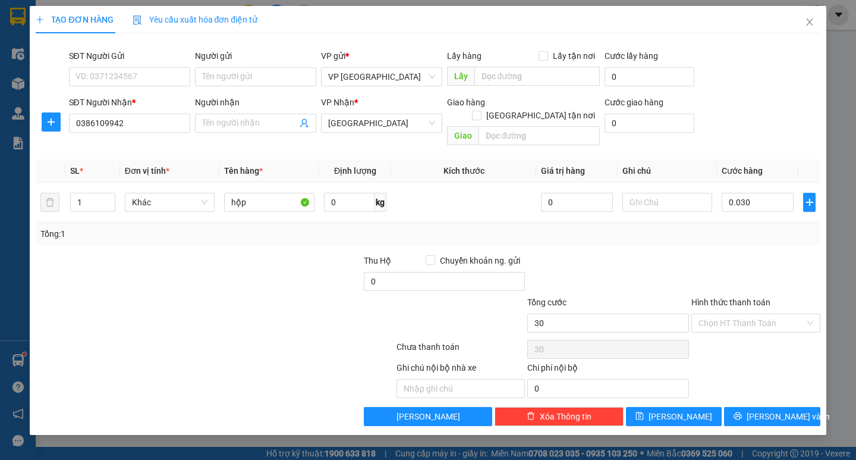
type input "30.000"
click at [727, 227] on div "Tổng: 1" at bounding box center [427, 233] width 775 height 13
drag, startPoint x: 772, startPoint y: 306, endPoint x: 762, endPoint y: 310, distance: 10.2
click at [771, 314] on input "Hình thức thanh toán" at bounding box center [752, 323] width 106 height 18
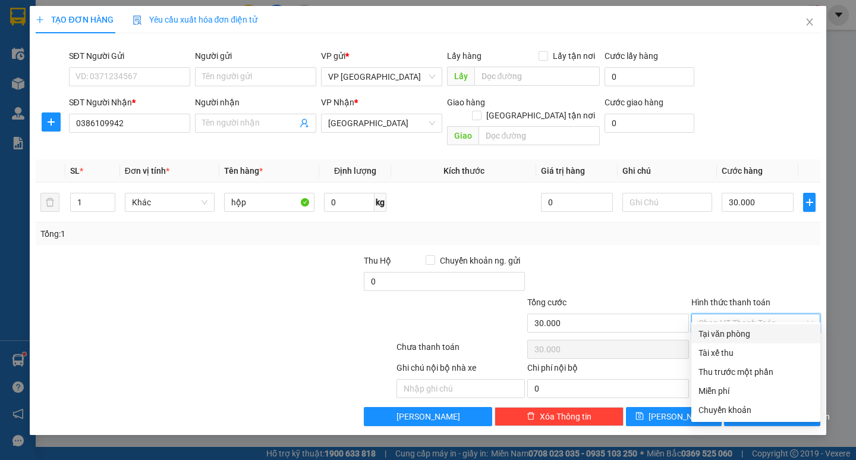
click at [727, 333] on div "Tại văn phòng" at bounding box center [756, 333] width 115 height 13
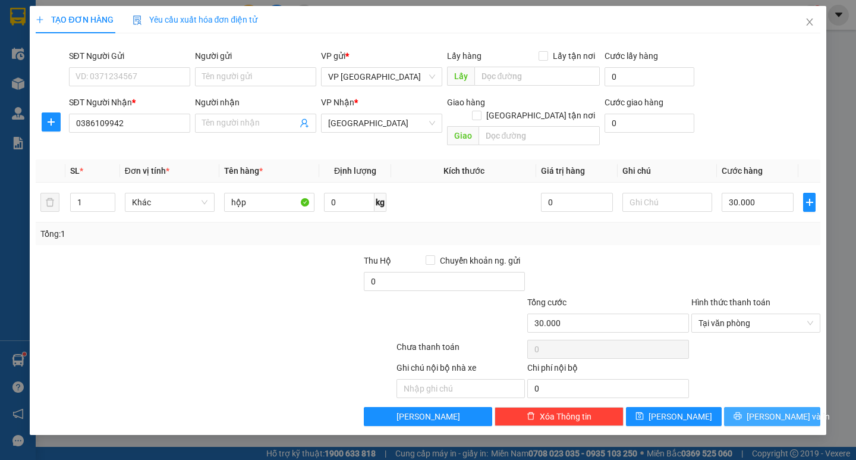
click at [773, 410] on span "[PERSON_NAME] và In" at bounding box center [788, 416] width 83 height 13
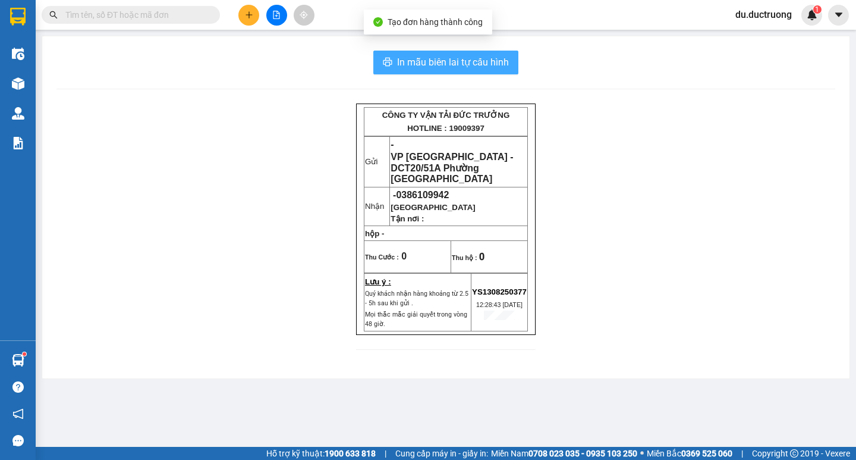
click at [459, 65] on span "In mẫu biên lai tự cấu hình" at bounding box center [453, 62] width 112 height 15
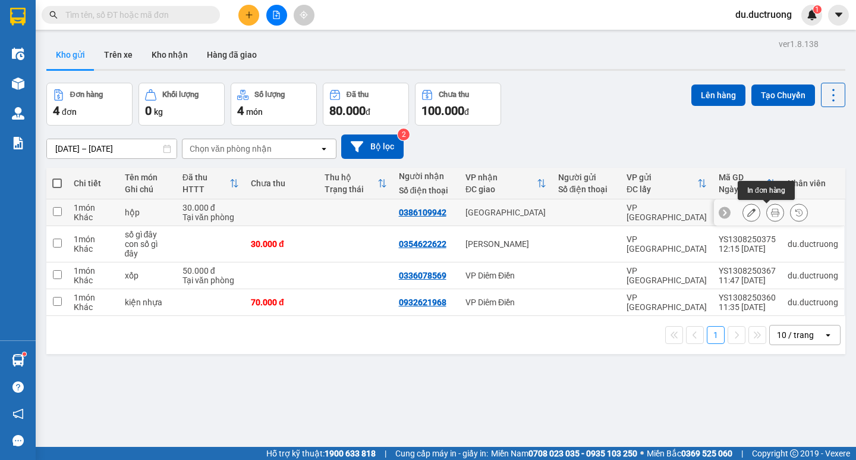
click at [771, 212] on icon at bounding box center [775, 212] width 8 height 8
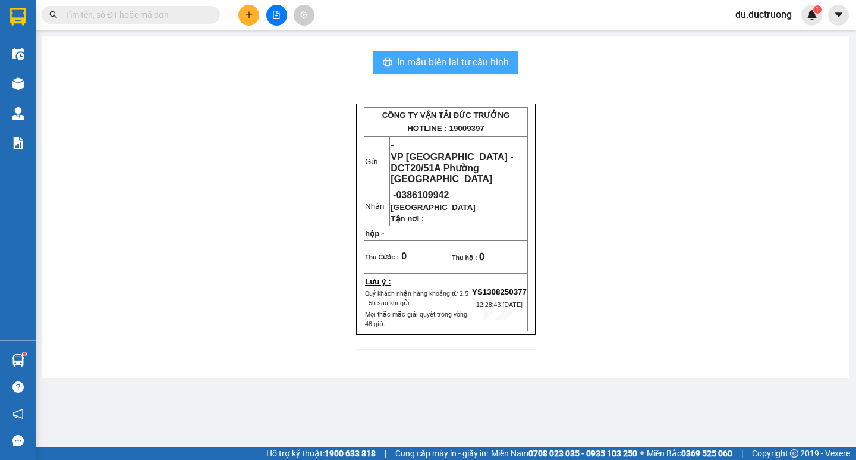
click at [470, 60] on span "In mẫu biên lai tự cấu hình" at bounding box center [453, 62] width 112 height 15
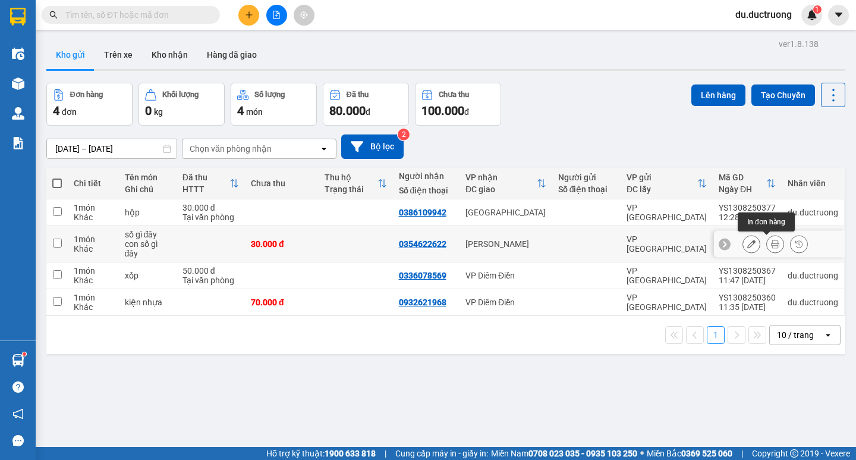
click at [771, 241] on icon at bounding box center [775, 244] width 8 height 8
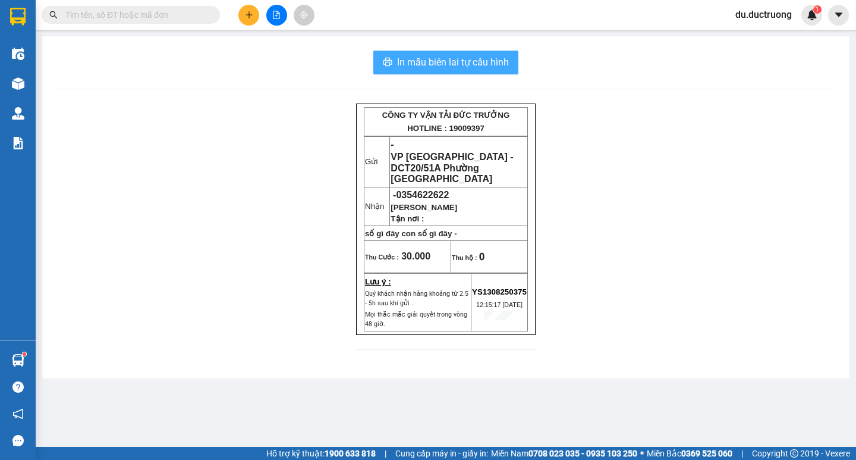
click at [474, 60] on span "In mẫu biên lai tự cấu hình" at bounding box center [453, 62] width 112 height 15
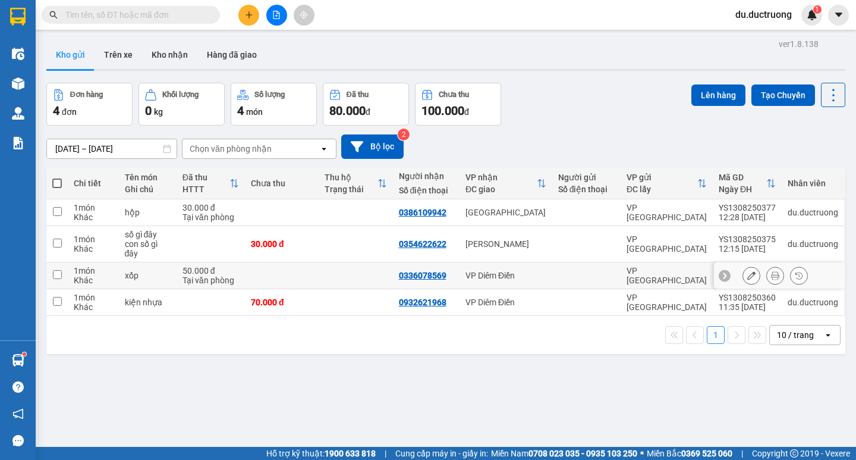
click at [771, 270] on button at bounding box center [775, 275] width 17 height 21
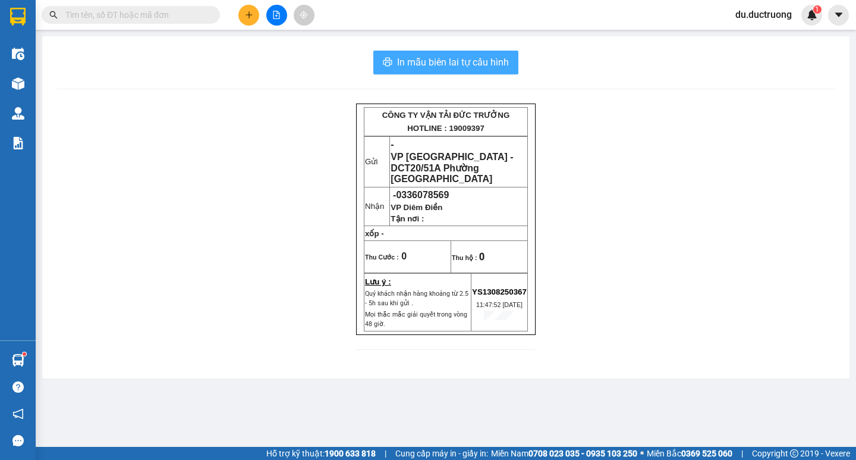
click at [492, 58] on span "In mẫu biên lai tự cấu hình" at bounding box center [453, 62] width 112 height 15
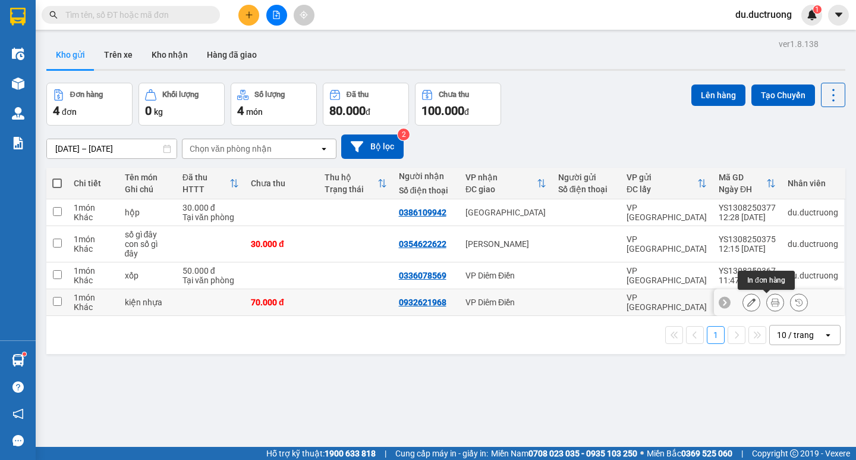
click at [771, 304] on icon at bounding box center [775, 302] width 8 height 8
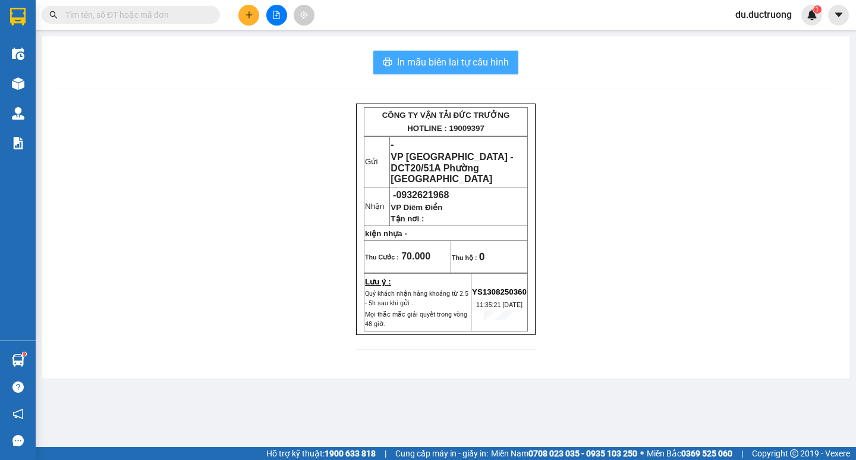
click at [484, 61] on span "In mẫu biên lai tự cấu hình" at bounding box center [453, 62] width 112 height 15
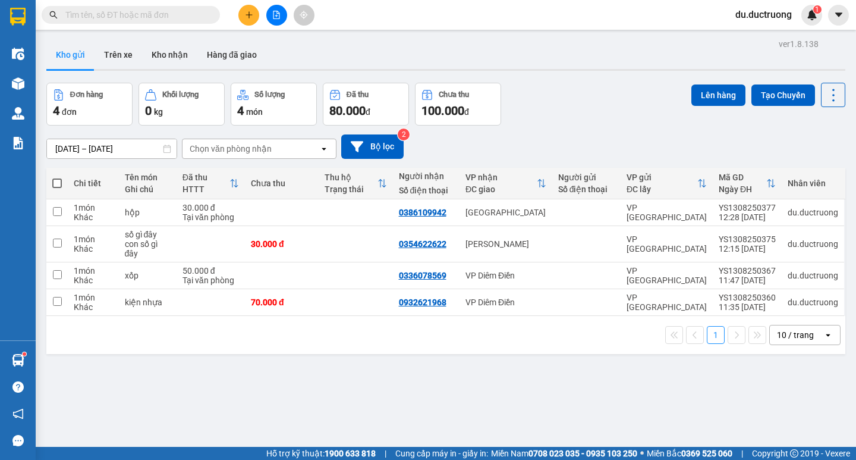
click at [59, 182] on span at bounding box center [57, 183] width 10 height 10
click at [57, 177] on input "checkbox" at bounding box center [57, 177] width 0 height 0
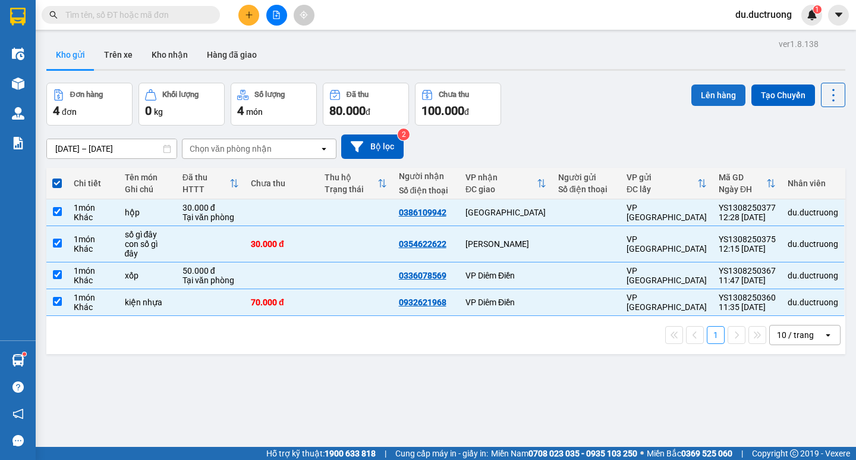
click at [702, 95] on button "Lên hàng" at bounding box center [718, 94] width 54 height 21
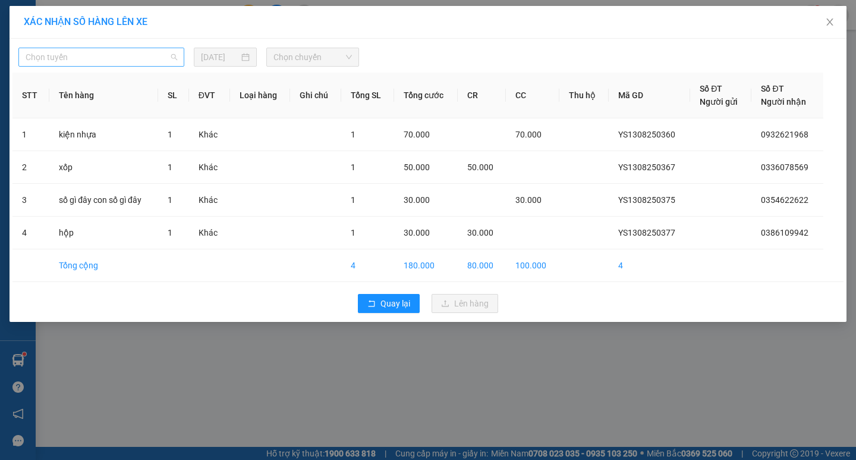
click at [135, 62] on span "Chọn tuyến" at bounding box center [102, 57] width 152 height 18
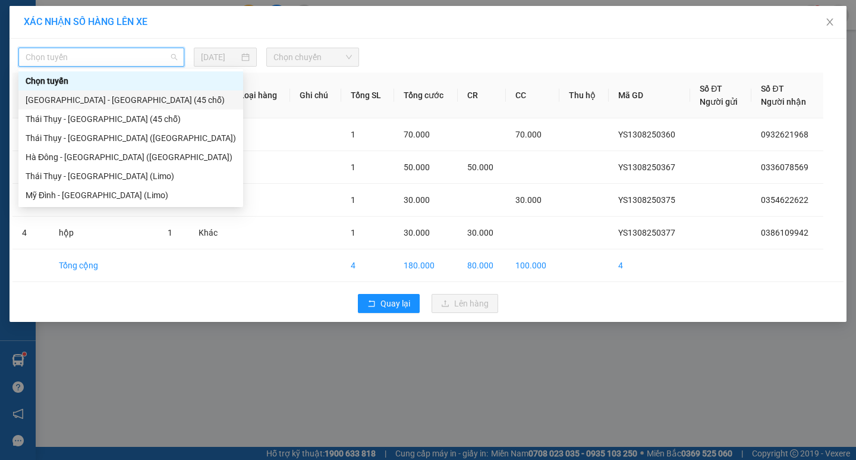
click at [96, 96] on div "[GEOGRAPHIC_DATA] - [GEOGRAPHIC_DATA] (45 chỗ)" at bounding box center [131, 99] width 210 height 13
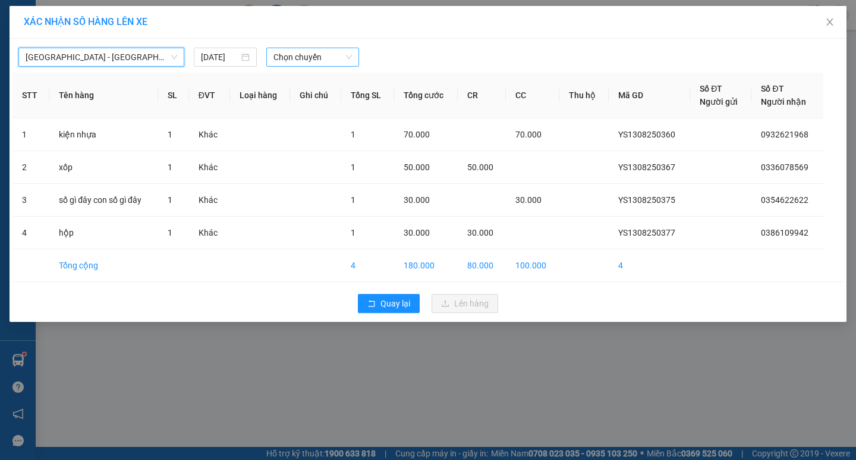
click at [287, 58] on span "Chọn chuyến" at bounding box center [312, 57] width 78 height 18
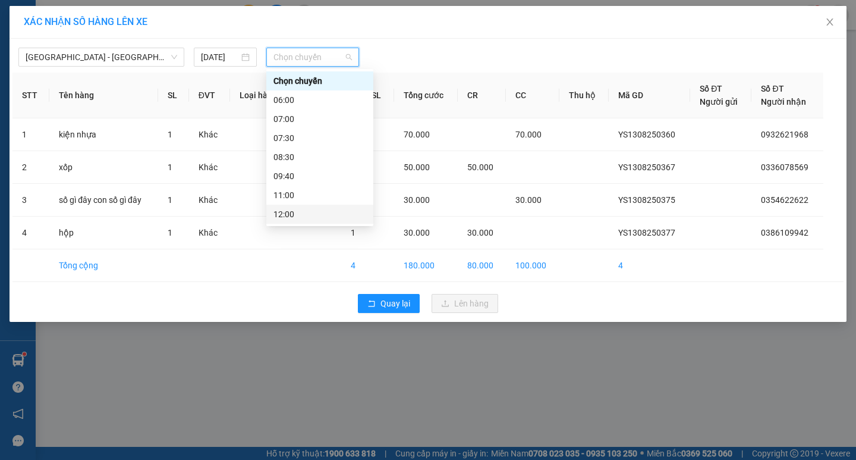
click at [304, 207] on div "12:00" at bounding box center [319, 213] width 93 height 13
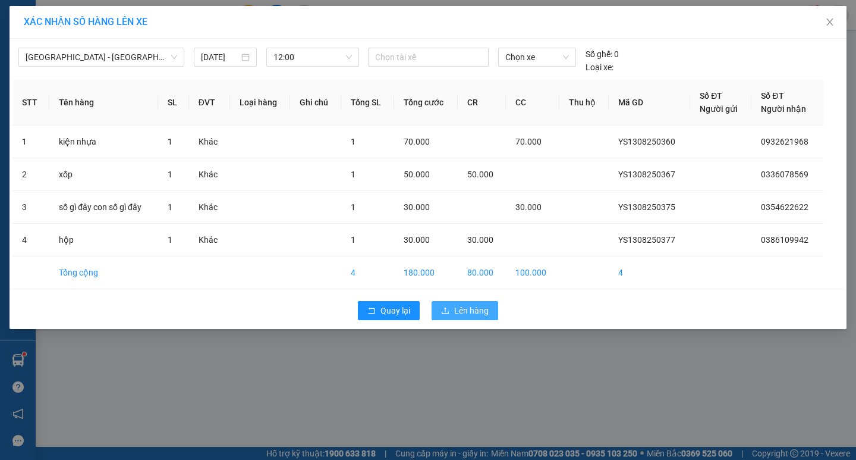
click at [463, 309] on span "Lên hàng" at bounding box center [471, 310] width 34 height 13
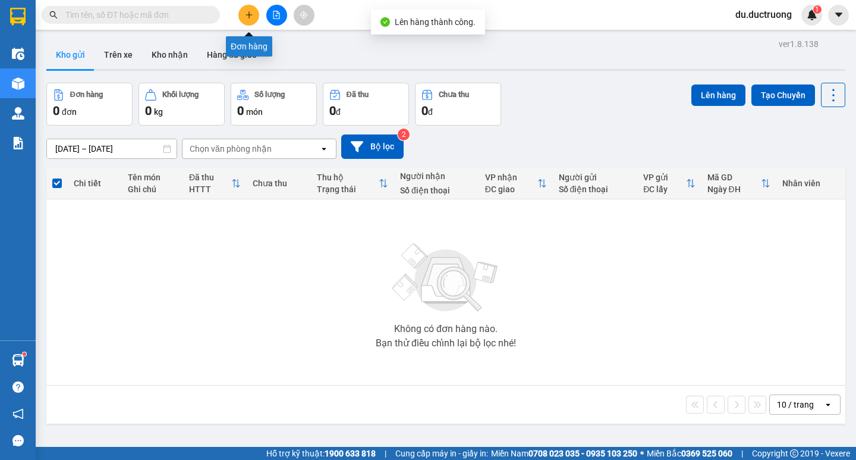
click at [254, 17] on button at bounding box center [248, 15] width 21 height 21
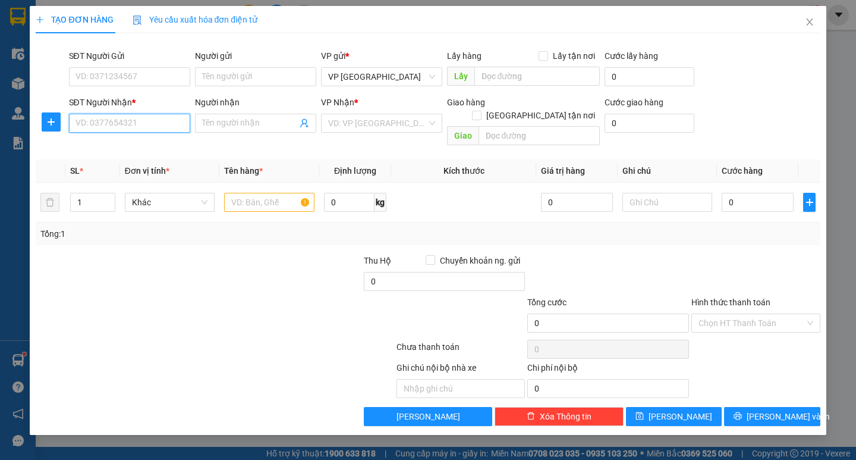
click at [91, 127] on input "SĐT Người Nhận *" at bounding box center [129, 123] width 121 height 19
click at [105, 145] on div "0973817784" at bounding box center [129, 146] width 107 height 13
type input "0973817784"
click at [283, 193] on input "text" at bounding box center [269, 202] width 90 height 19
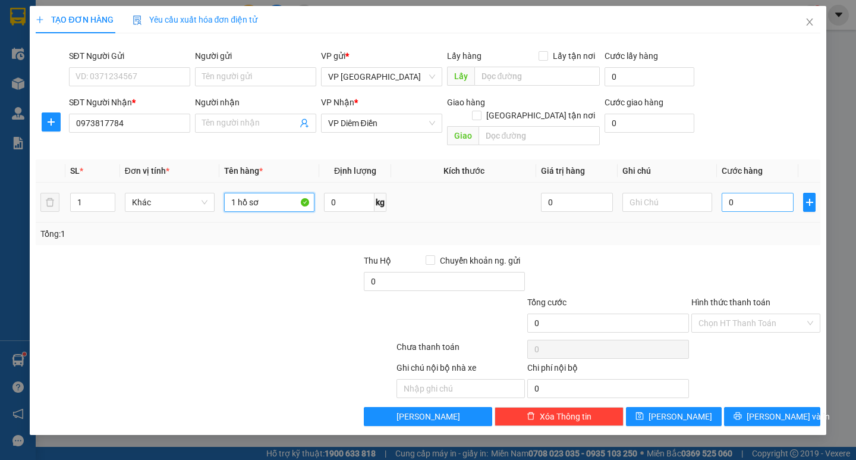
type input "1 hồ sơ"
click at [755, 194] on input "0" at bounding box center [758, 202] width 72 height 19
type input "003"
type input "3"
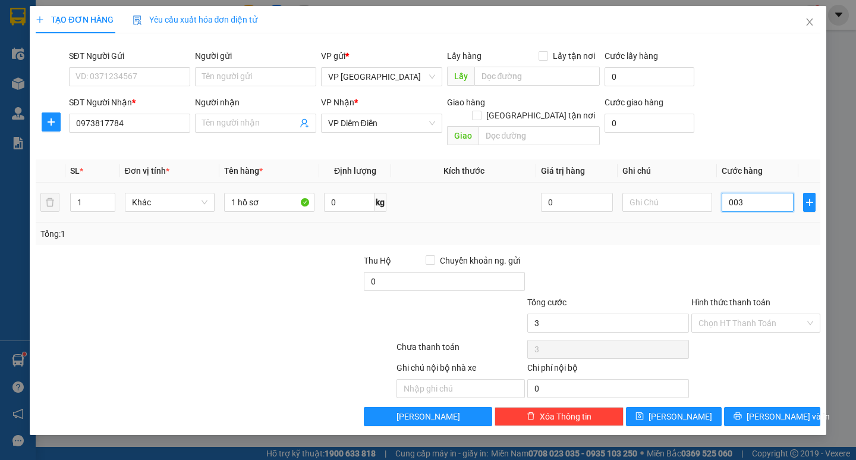
type input "0.030"
type input "30"
type input "00.300"
type input "300"
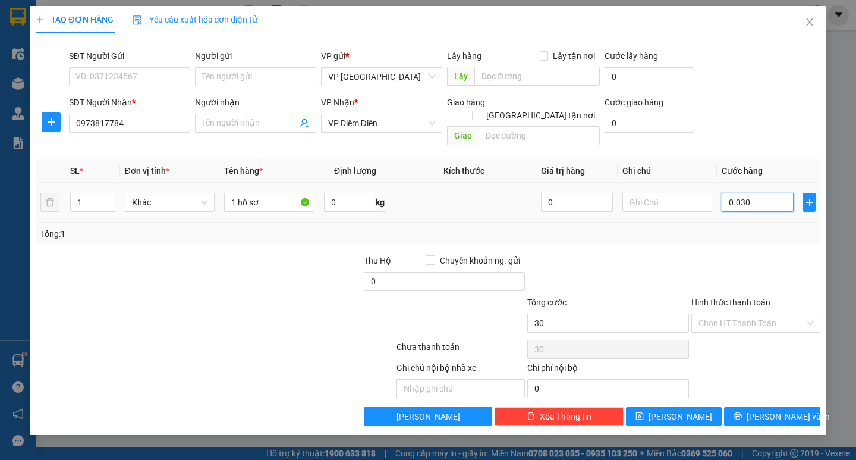
type input "300"
type input "0.003.000"
type input "3.000"
type input "000.030.000"
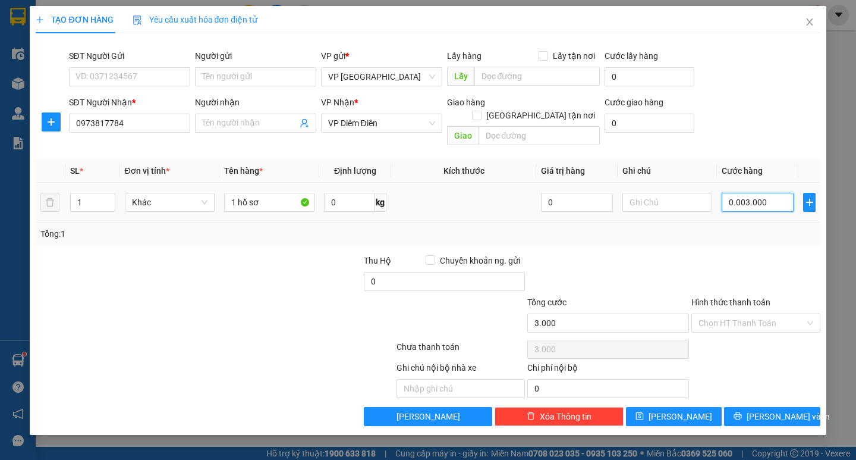
type input "30.000"
type input "0.030.000"
type input "30.000"
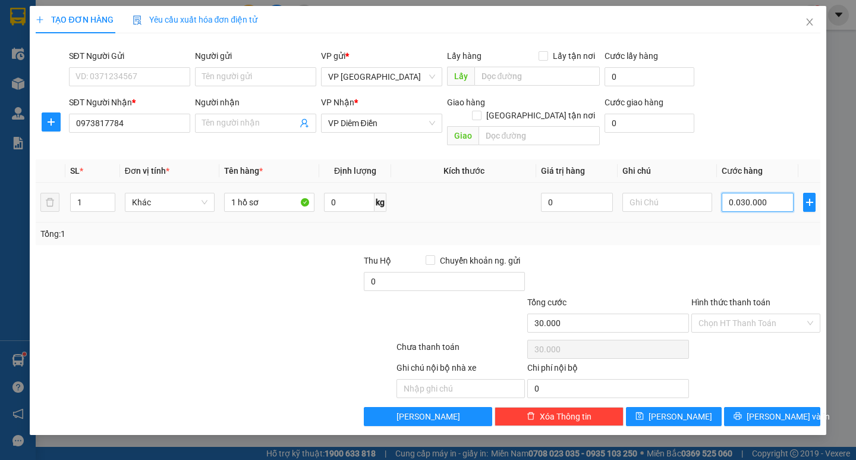
click at [727, 197] on input "0.030.000" at bounding box center [758, 202] width 72 height 19
type input "30.000"
click at [754, 314] on input "Hình thức thanh toán" at bounding box center [752, 323] width 106 height 18
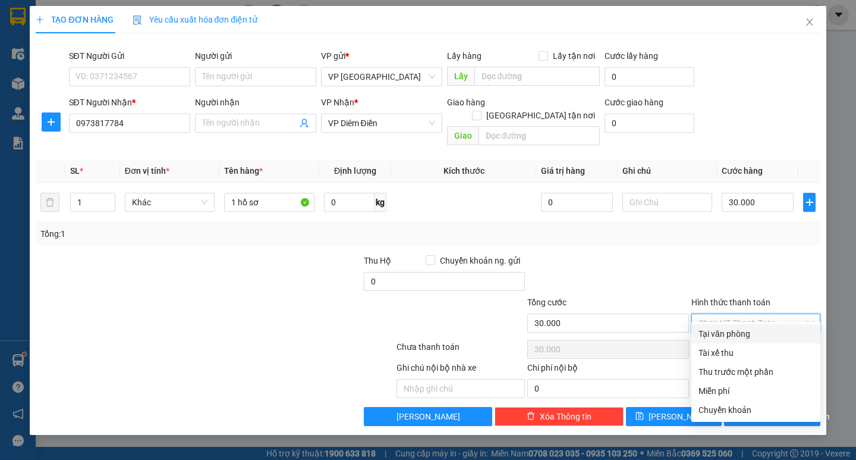
click at [735, 329] on div "Tại văn phòng" at bounding box center [756, 333] width 115 height 13
type input "0"
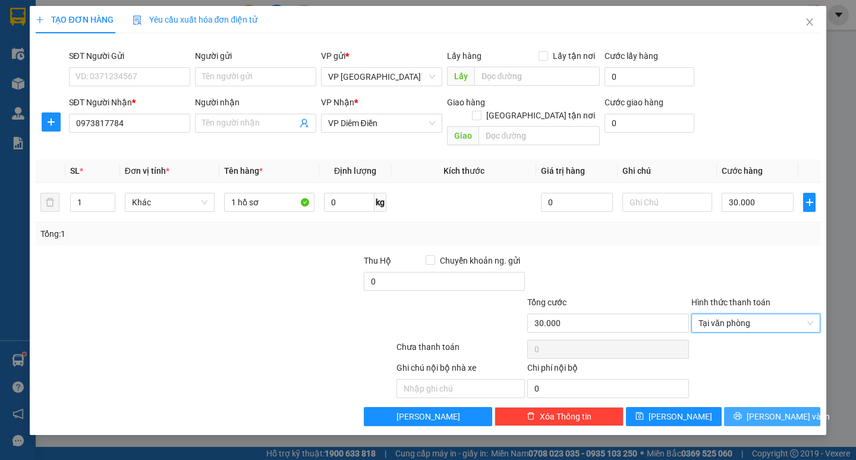
click at [742, 411] on icon "printer" at bounding box center [738, 415] width 8 height 8
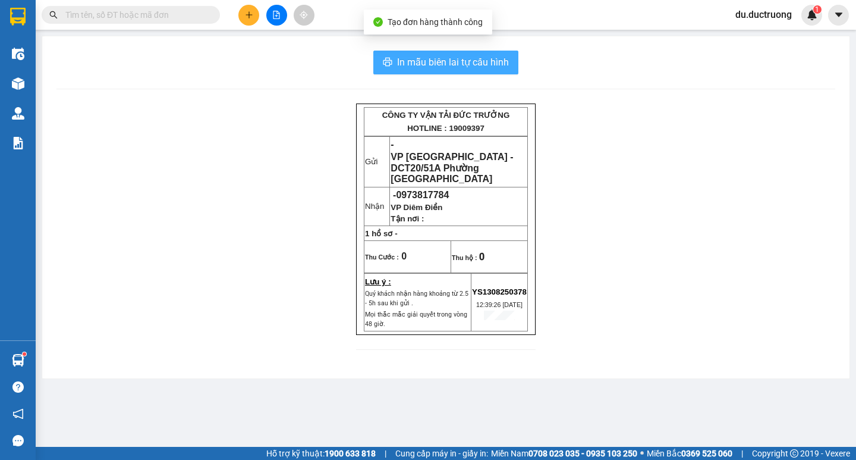
click at [437, 68] on span "In mẫu biên lai tự cấu hình" at bounding box center [453, 62] width 112 height 15
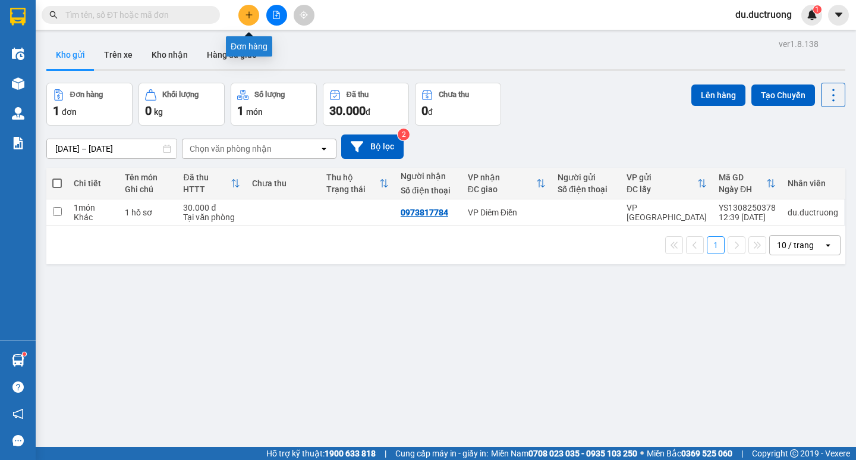
click at [249, 12] on icon "plus" at bounding box center [249, 14] width 1 height 7
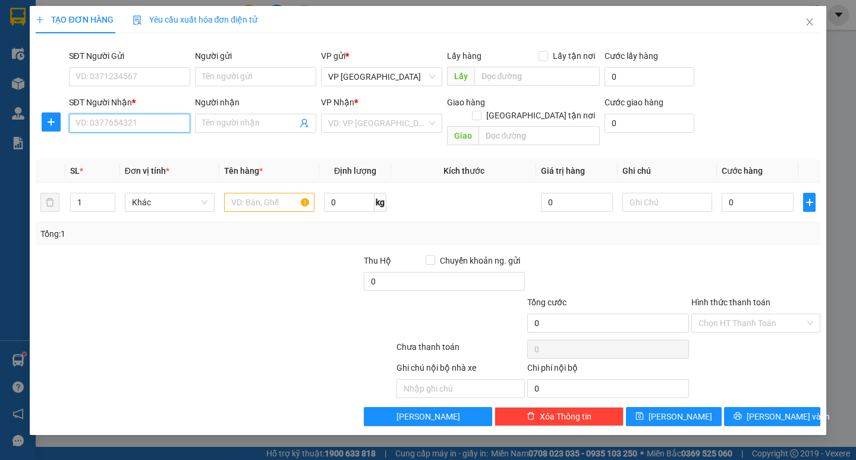
click at [136, 122] on input "SĐT Người Nhận *" at bounding box center [129, 123] width 121 height 19
type input "0901001388"
click at [131, 149] on div "0901001388 - 0908878355" at bounding box center [129, 146] width 107 height 13
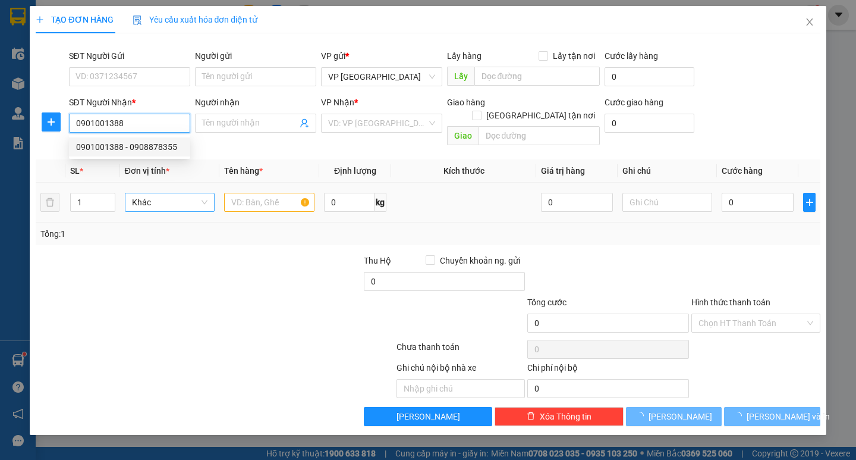
type input "0908878355"
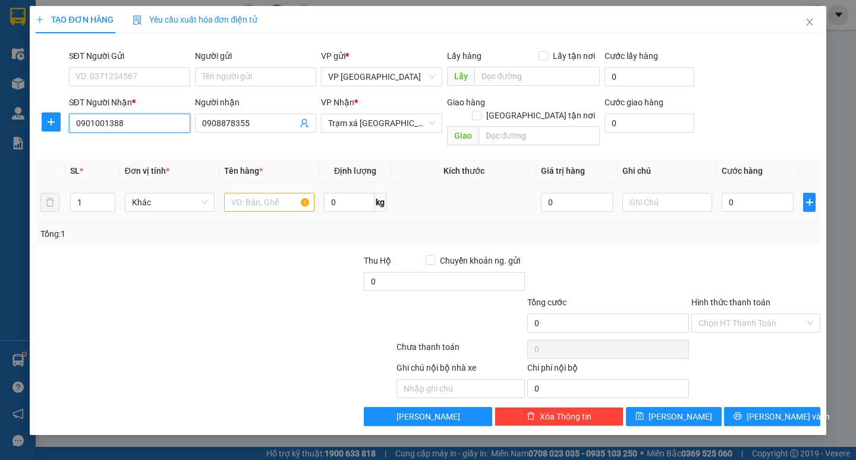
type input "0901001388"
click at [283, 193] on input "text" at bounding box center [269, 202] width 90 height 19
type input "1 bọc đen"
click at [734, 193] on input "0" at bounding box center [758, 202] width 72 height 19
type input "003"
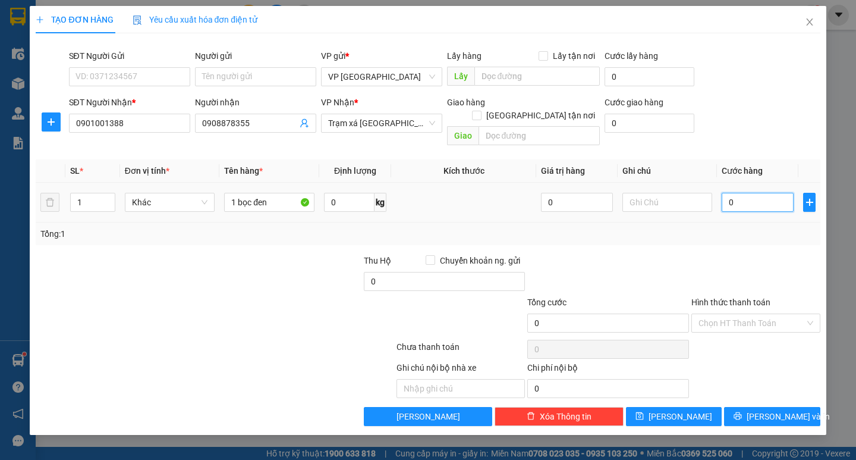
type input "3"
type input "0.030"
type input "30"
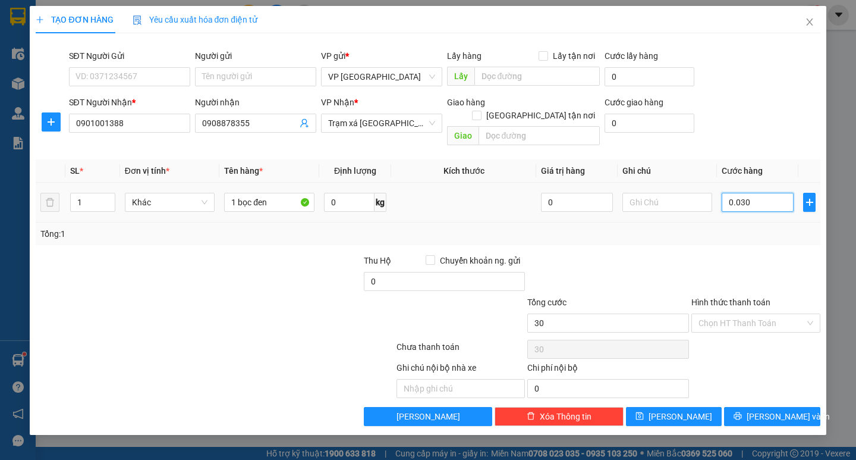
type input "00.300"
type input "300"
type input "0.003.000"
type input "3.000"
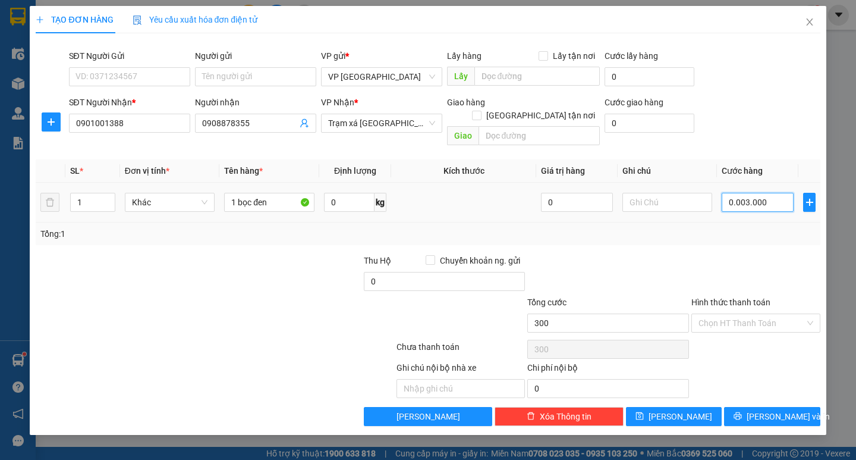
type input "3.000"
type input "000.030.000"
type input "30.000"
click at [742, 314] on input "Hình thức thanh toán" at bounding box center [752, 323] width 106 height 18
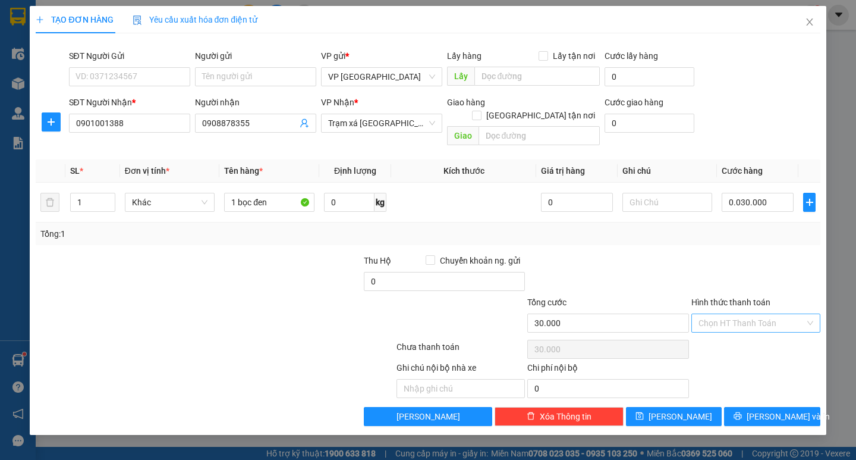
type input "30.000"
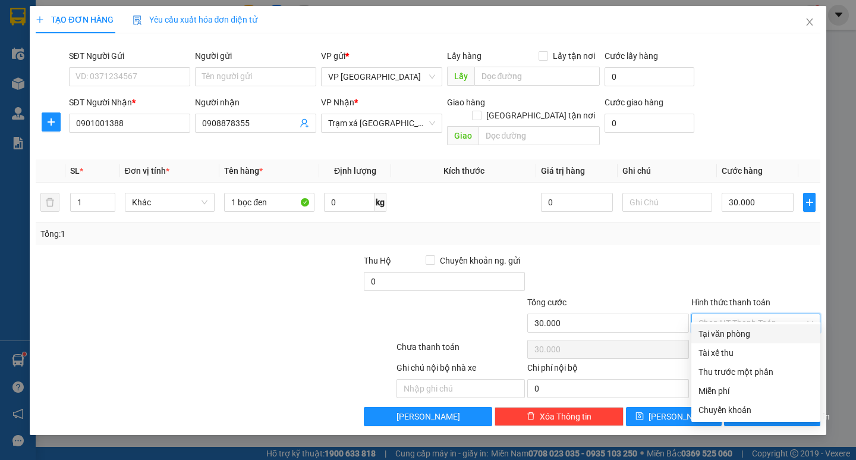
click at [719, 331] on div "Tại văn phòng" at bounding box center [756, 333] width 115 height 13
type input "0"
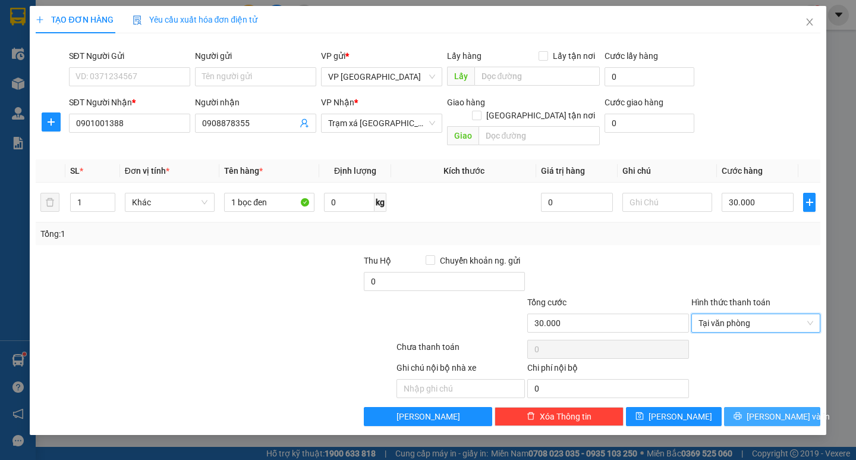
click at [775, 410] on span "[PERSON_NAME] và In" at bounding box center [788, 416] width 83 height 13
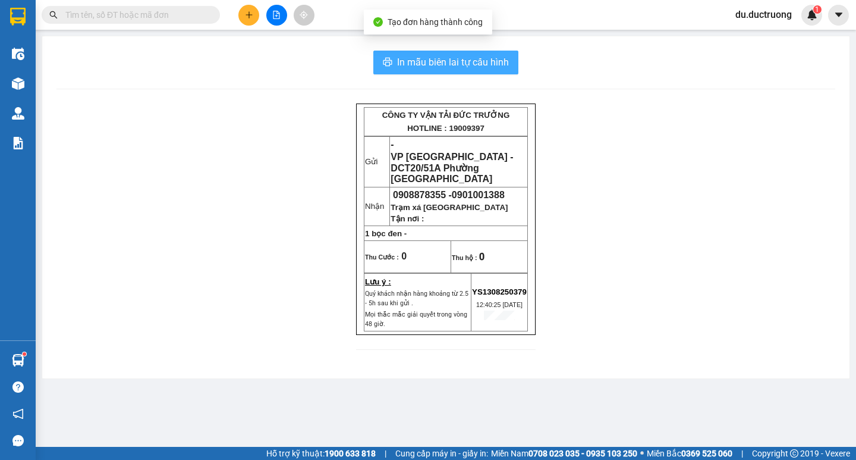
click at [458, 61] on span "In mẫu biên lai tự cấu hình" at bounding box center [453, 62] width 112 height 15
